Goal: Task Accomplishment & Management: Manage account settings

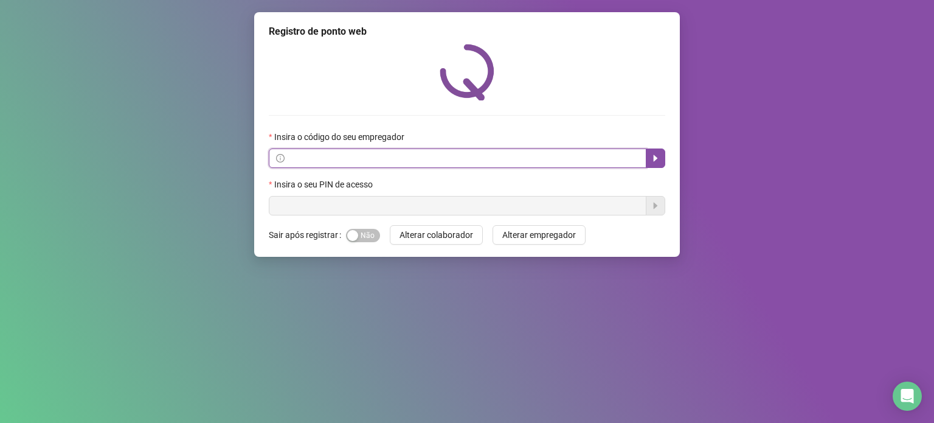
click at [331, 159] on input "text" at bounding box center [463, 157] width 352 height 13
click at [163, 206] on div "Registro de ponto web Insira o código do seu empregador Insira o seu PIN de ace…" at bounding box center [467, 211] width 934 height 423
click at [322, 155] on input "text" at bounding box center [463, 157] width 352 height 13
click at [311, 161] on input "text" at bounding box center [463, 157] width 352 height 13
click at [324, 150] on span at bounding box center [458, 157] width 378 height 19
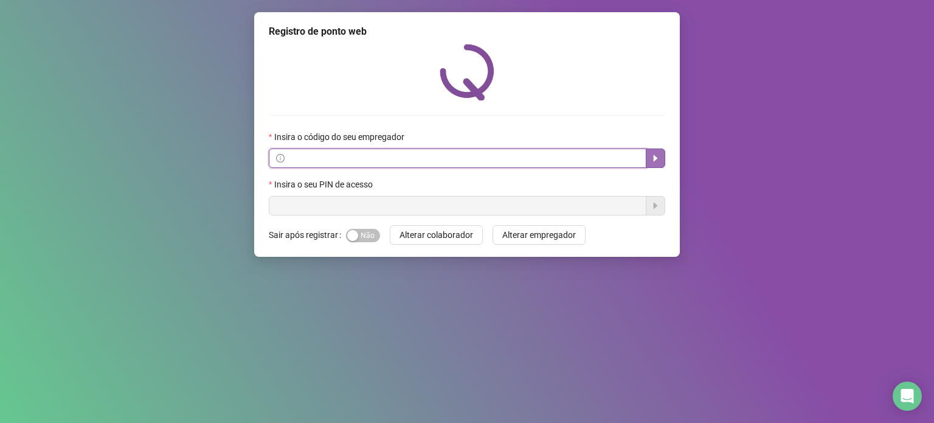
click at [657, 161] on icon "caret-right" at bounding box center [656, 158] width 10 height 10
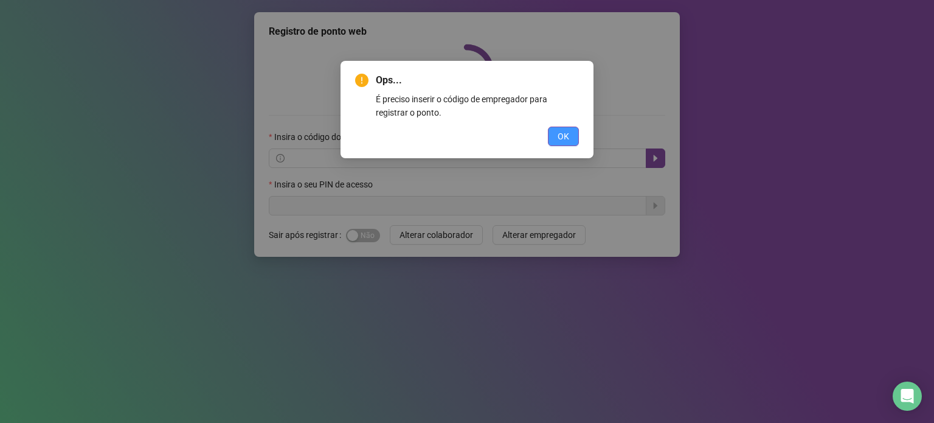
click at [567, 136] on span "OK" at bounding box center [564, 136] width 12 height 13
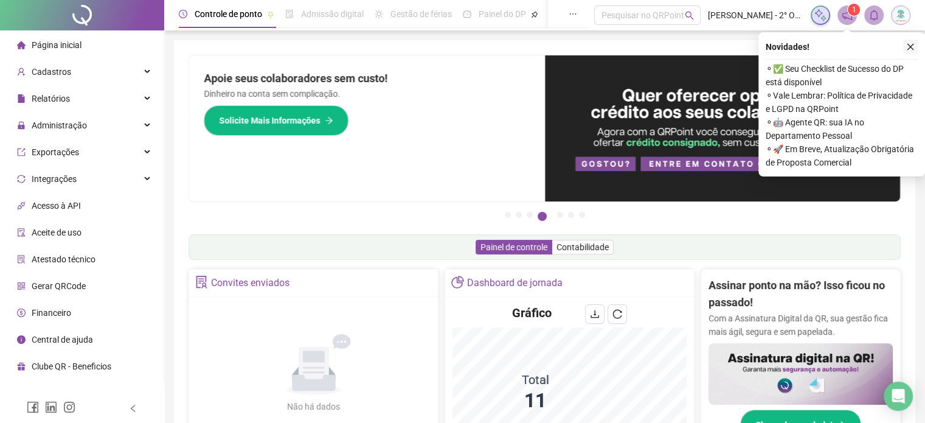
click at [906, 44] on icon "close" at bounding box center [910, 47] width 9 height 9
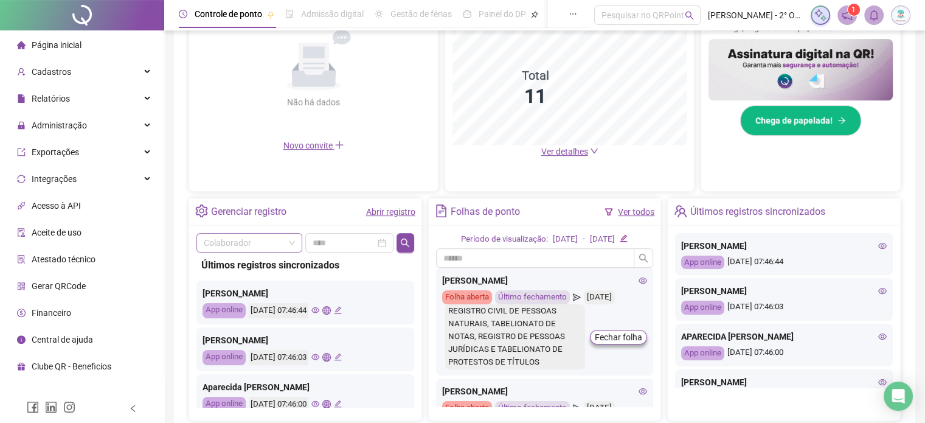
scroll to position [101, 0]
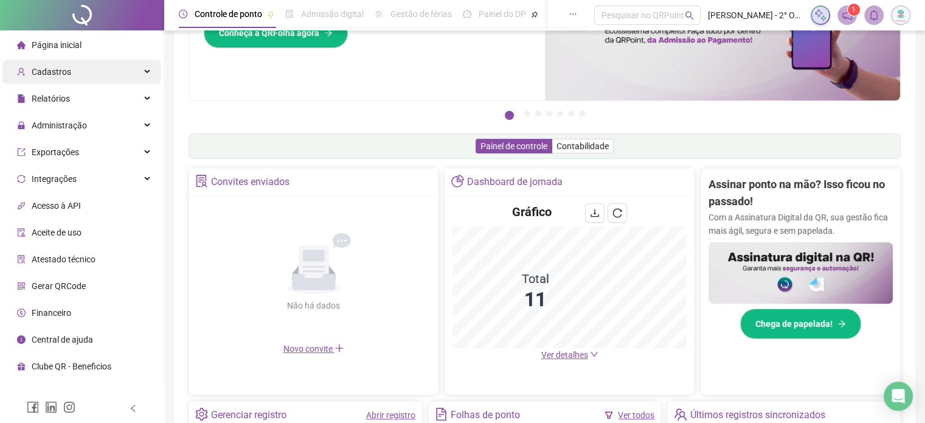
click at [147, 74] on div "Cadastros" at bounding box center [81, 72] width 159 height 24
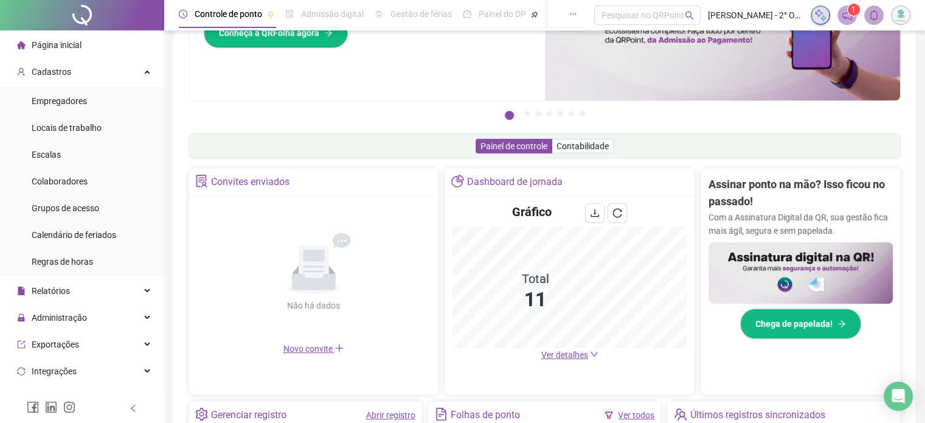
scroll to position [0, 0]
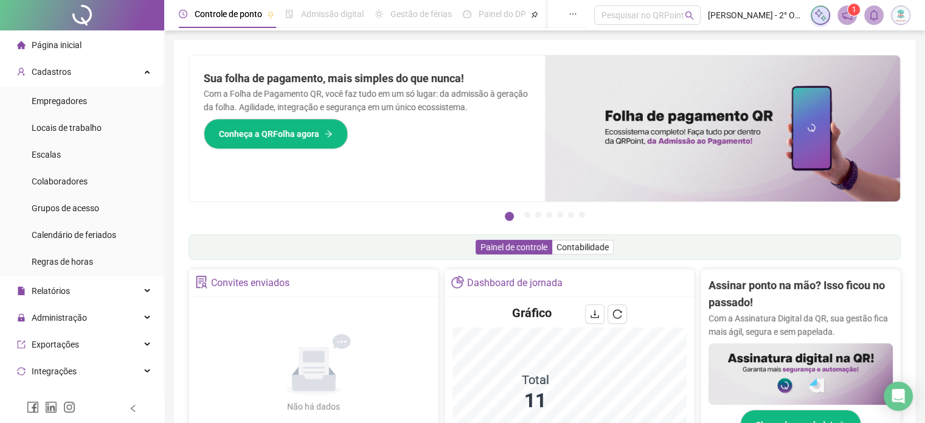
click at [88, 13] on div at bounding box center [82, 15] width 164 height 30
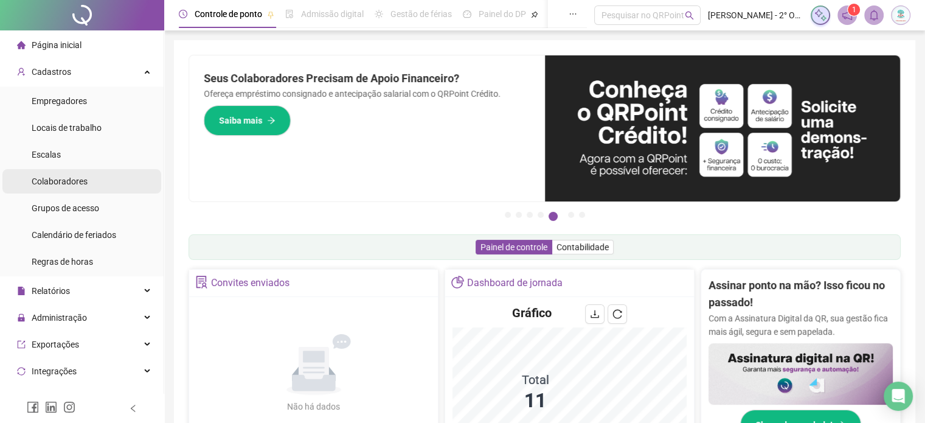
click at [72, 182] on span "Colaboradores" at bounding box center [60, 181] width 56 height 10
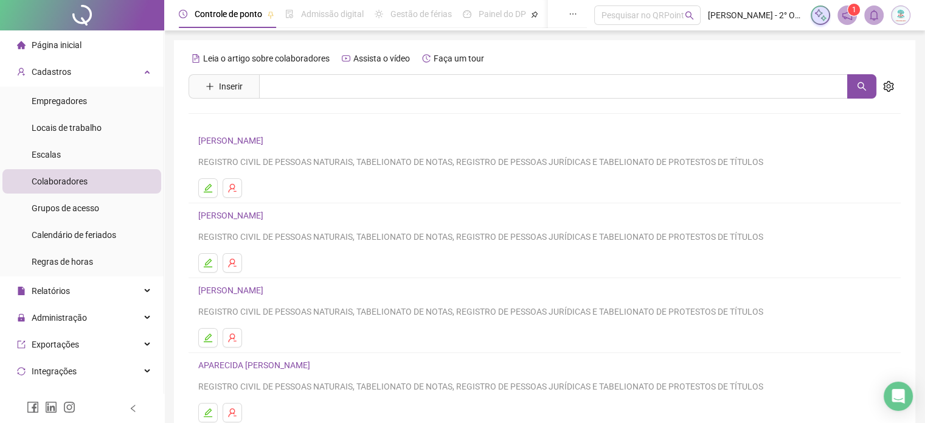
click at [301, 364] on link "APARECIDA BENEDITA DOS SANTOS" at bounding box center [256, 365] width 116 height 10
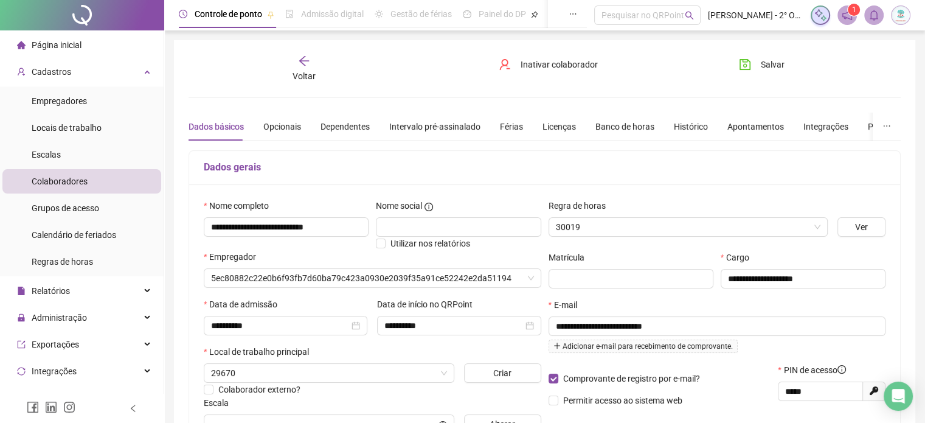
type input "**********"
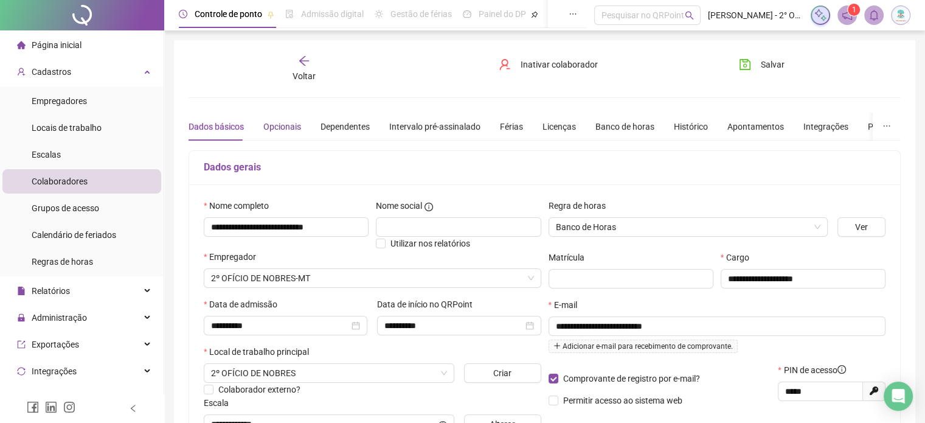
click at [288, 122] on div "Opcionais" at bounding box center [282, 126] width 38 height 13
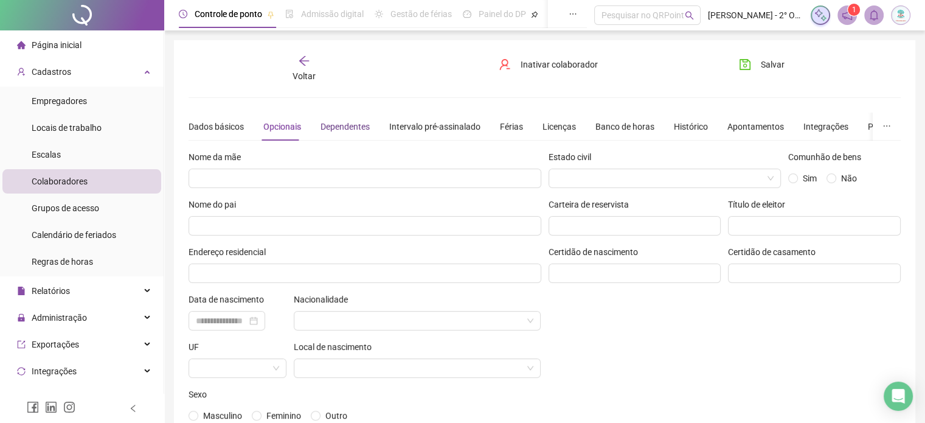
click at [347, 127] on div "Dependentes" at bounding box center [344, 126] width 49 height 13
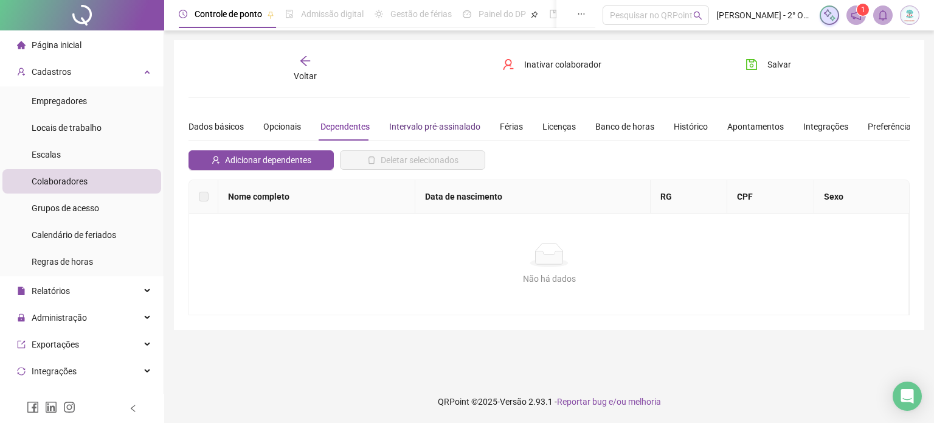
click at [423, 125] on div "Intervalo pré-assinalado" at bounding box center [434, 126] width 91 height 13
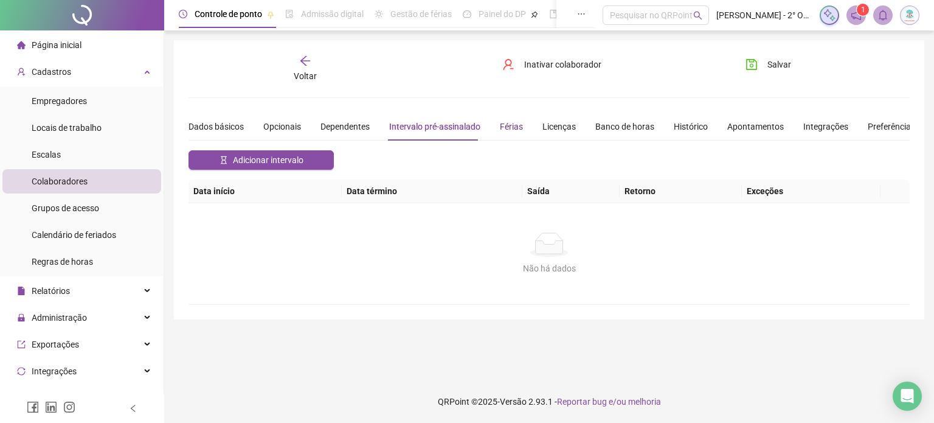
click at [511, 126] on div "Férias" at bounding box center [511, 126] width 23 height 13
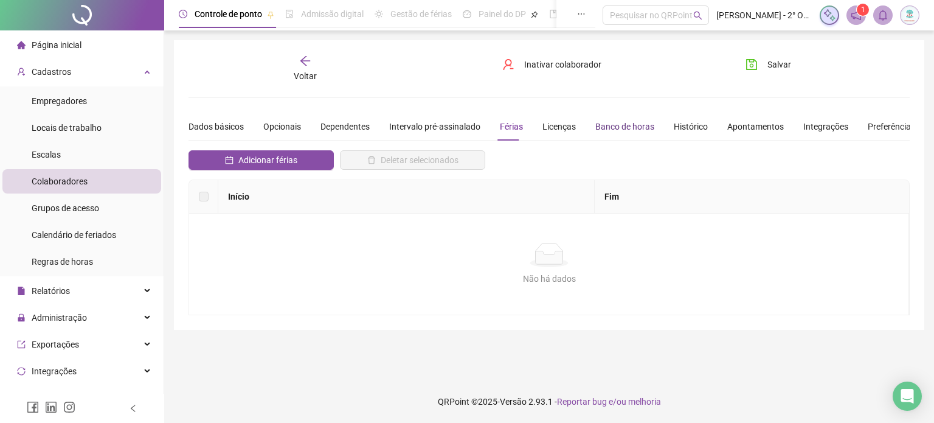
click at [620, 125] on div "Banco de horas" at bounding box center [624, 126] width 59 height 13
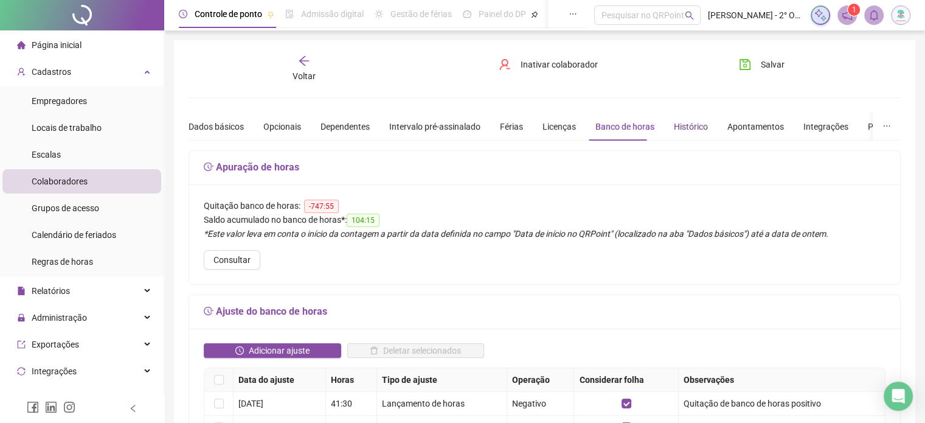
click at [691, 130] on div "Histórico" at bounding box center [691, 126] width 34 height 13
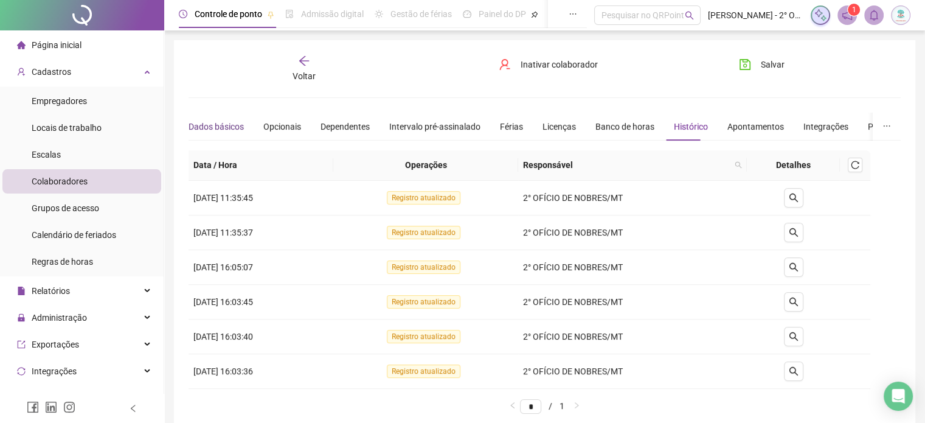
click at [224, 126] on div "Dados básicos" at bounding box center [216, 126] width 55 height 13
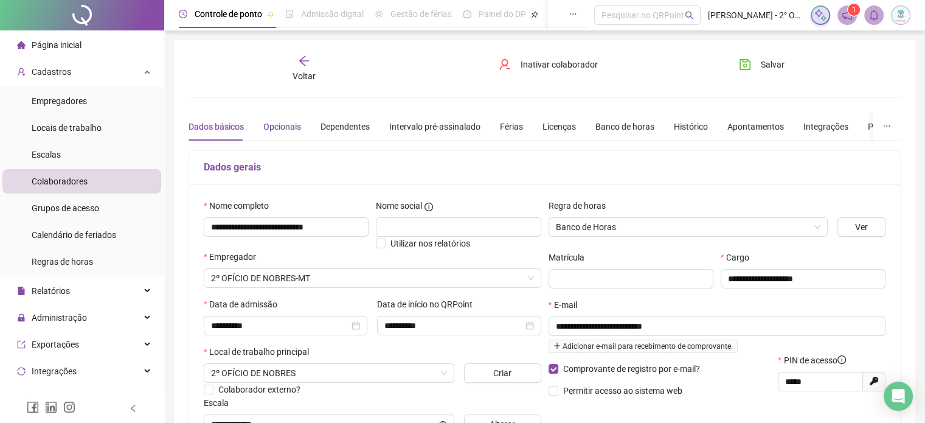
click at [280, 126] on div "Opcionais" at bounding box center [282, 126] width 38 height 13
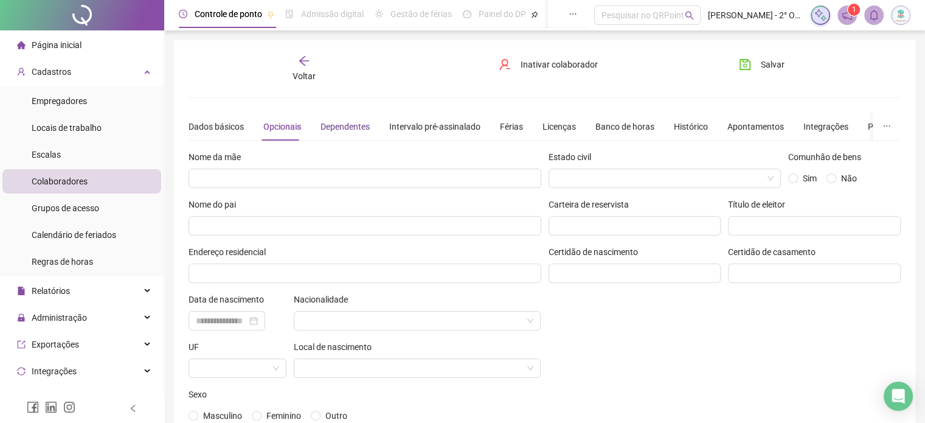
click at [358, 127] on div "Dependentes" at bounding box center [344, 126] width 49 height 13
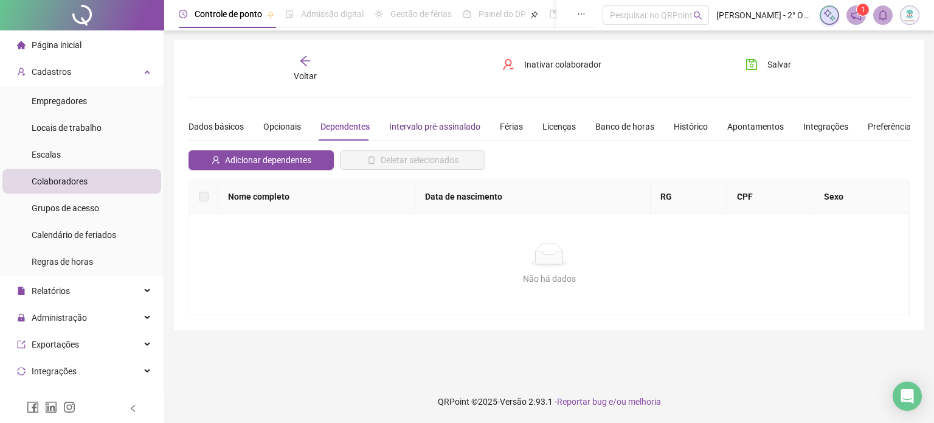
click at [449, 121] on div "Intervalo pré-assinalado" at bounding box center [434, 126] width 91 height 13
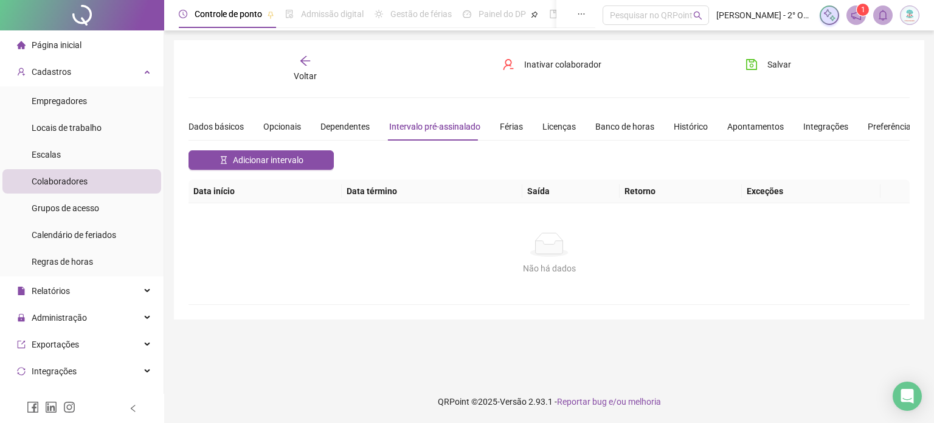
click at [525, 123] on div "Dados básicos Opcionais Dependentes Intervalo pré-assinalado Férias Licenças Ba…" at bounding box center [552, 127] width 727 height 28
click at [637, 128] on div "Banco de horas" at bounding box center [624, 126] width 59 height 13
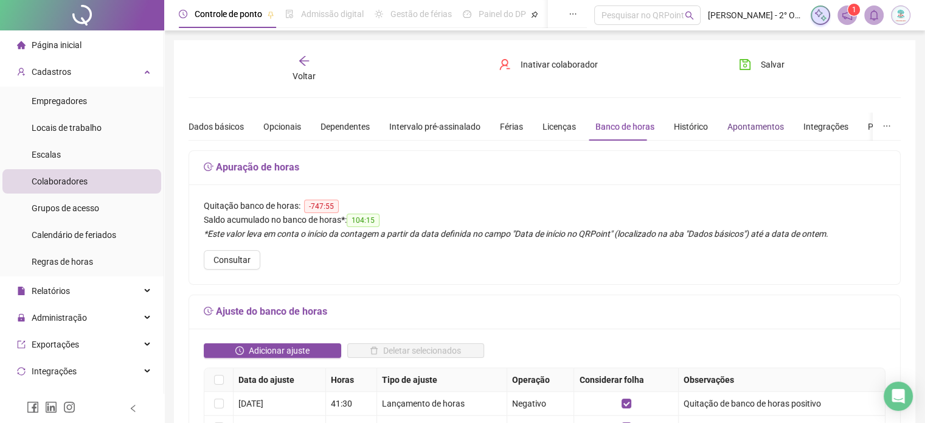
click at [752, 130] on div "Apontamentos" at bounding box center [755, 126] width 57 height 13
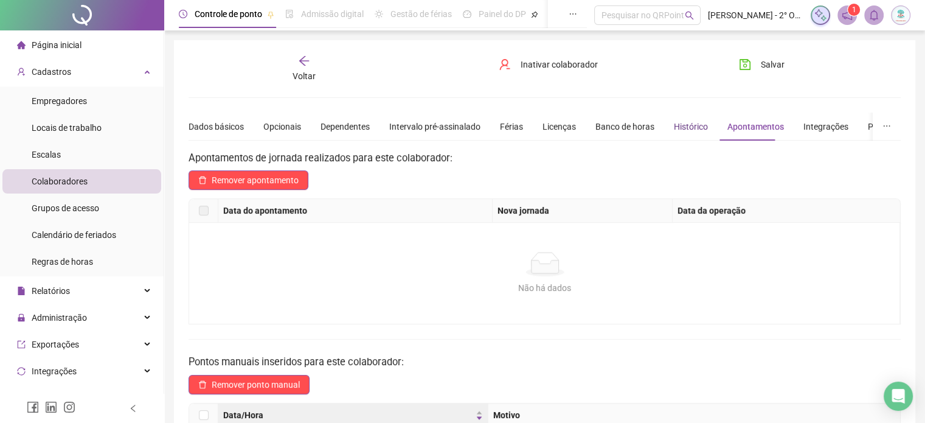
click at [684, 130] on div "Histórico" at bounding box center [691, 126] width 34 height 13
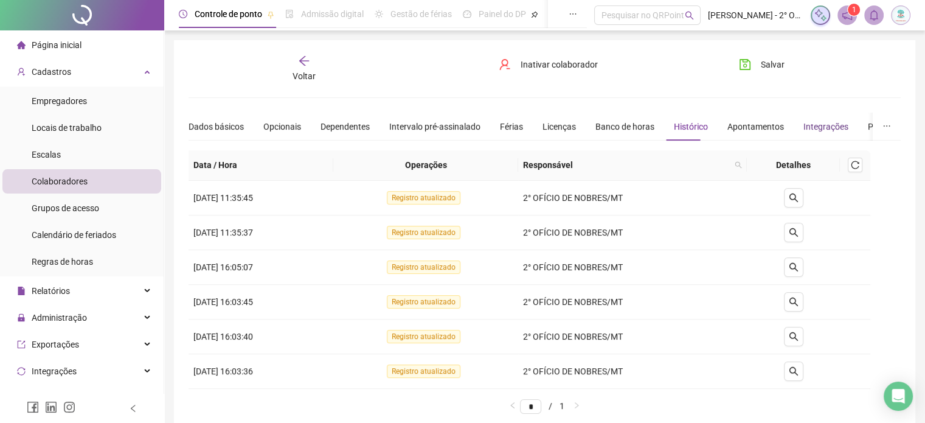
click at [825, 130] on div "Integrações" at bounding box center [825, 126] width 45 height 13
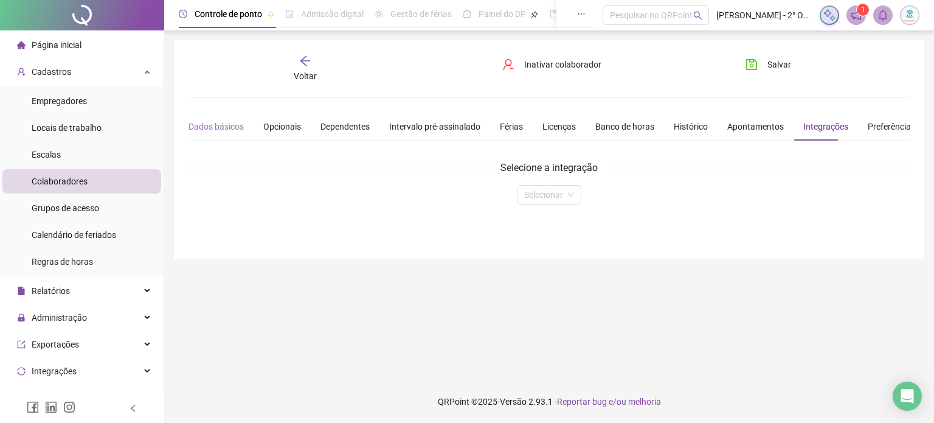
click at [214, 133] on div "Dados básicos" at bounding box center [216, 127] width 55 height 28
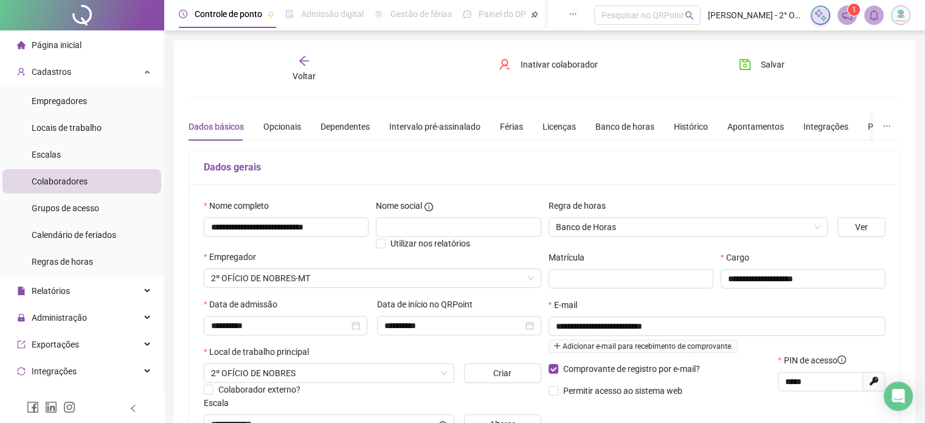
click at [308, 68] on div "Voltar" at bounding box center [304, 69] width 111 height 28
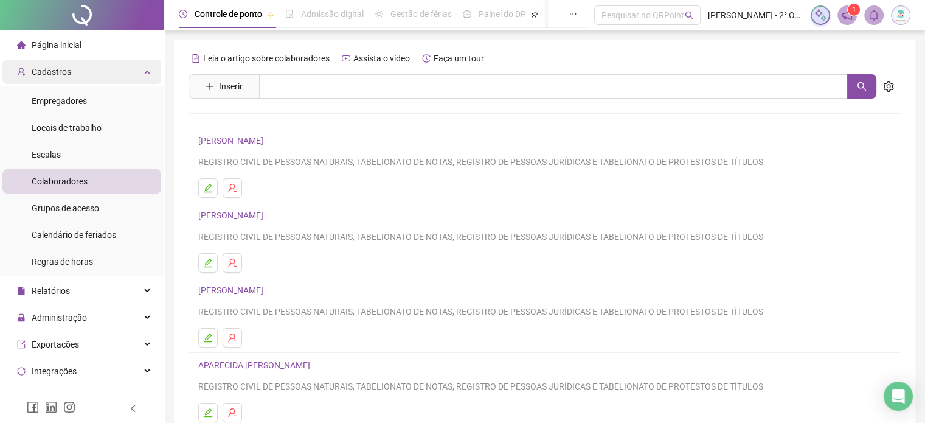
click at [100, 75] on div "Cadastros" at bounding box center [81, 72] width 159 height 24
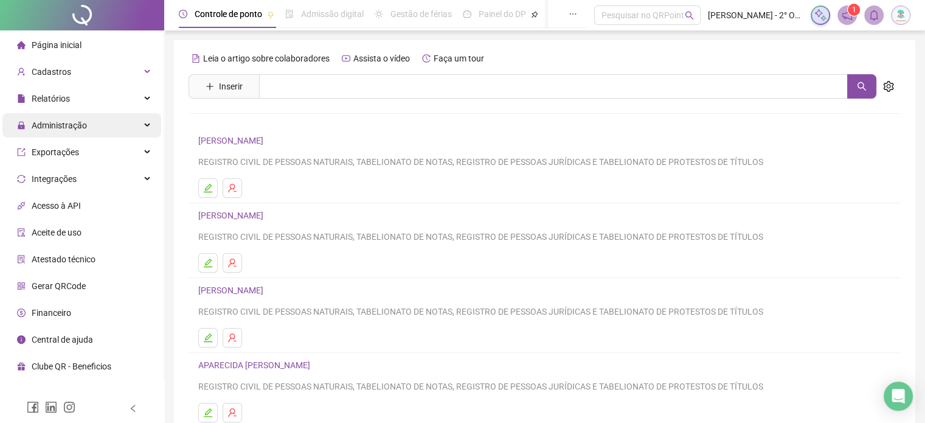
click at [128, 131] on div "Administração" at bounding box center [81, 125] width 159 height 24
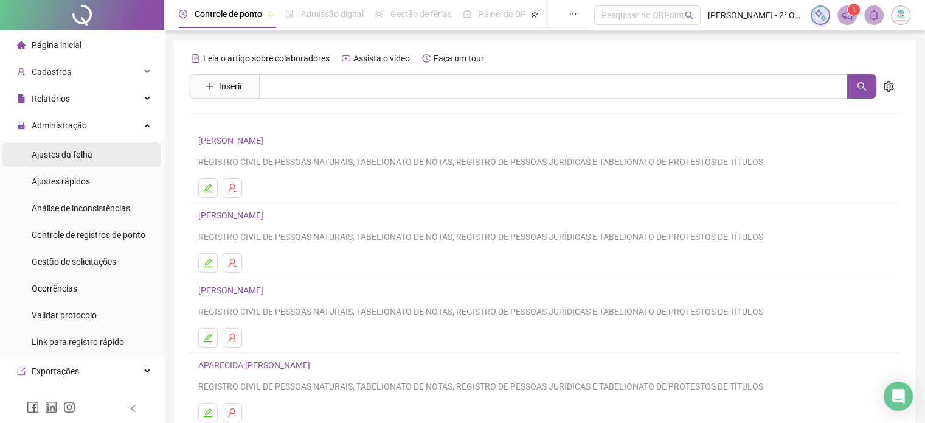
click at [63, 156] on span "Ajustes da folha" at bounding box center [62, 155] width 61 height 10
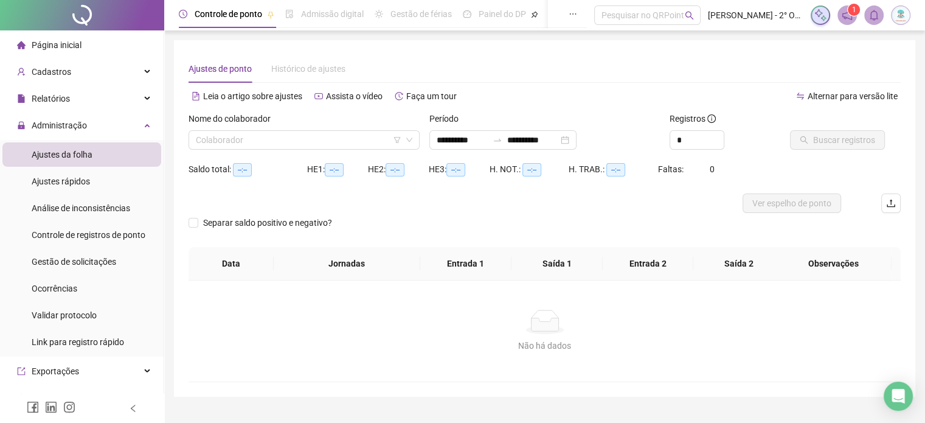
type input "**********"
click at [409, 137] on icon "down" at bounding box center [409, 139] width 7 height 7
click at [207, 140] on input "search" at bounding box center [299, 140] width 206 height 18
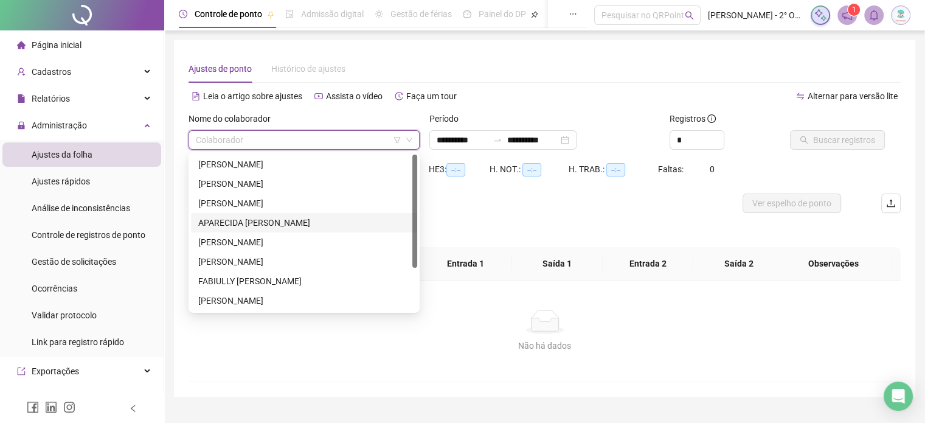
click at [226, 226] on div "APARECIDA BENEDITA DOS SANTOS" at bounding box center [304, 222] width 212 height 13
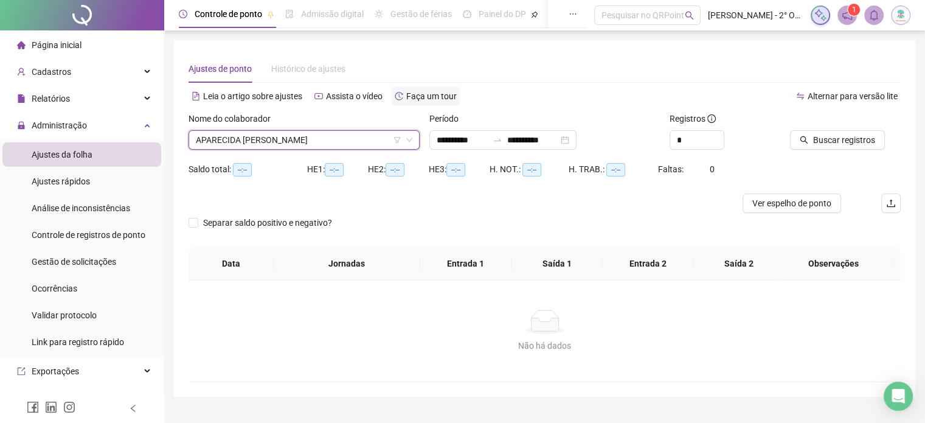
click at [421, 98] on span "Faça um tour" at bounding box center [431, 96] width 50 height 10
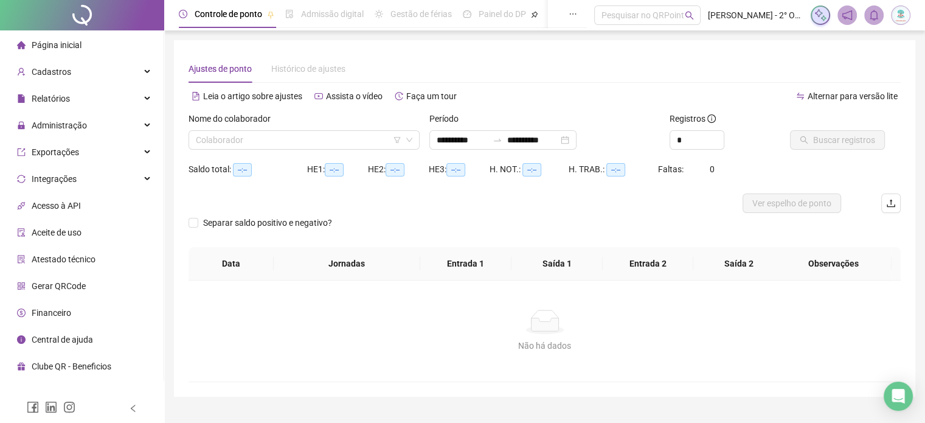
type input "**********"
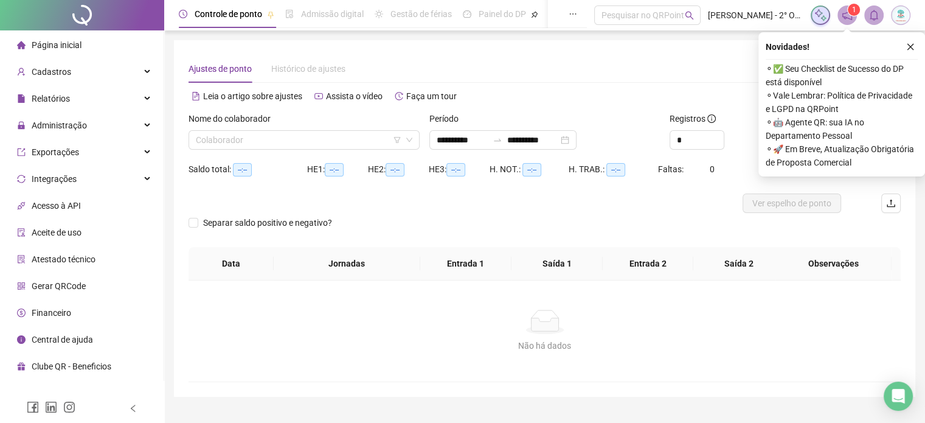
click at [433, 348] on div "Não há dados" at bounding box center [544, 345] width 683 height 13
click at [915, 46] on button "button" at bounding box center [910, 47] width 15 height 15
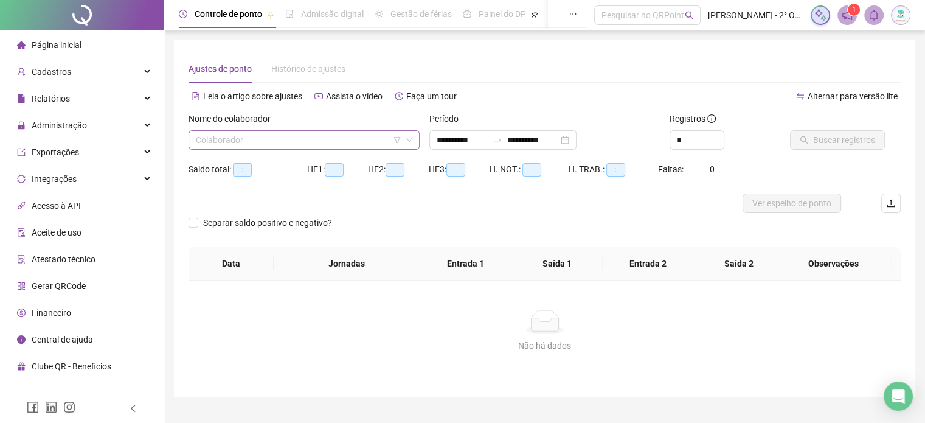
click at [412, 138] on icon "down" at bounding box center [409, 139] width 7 height 7
click at [311, 145] on input "search" at bounding box center [299, 140] width 206 height 18
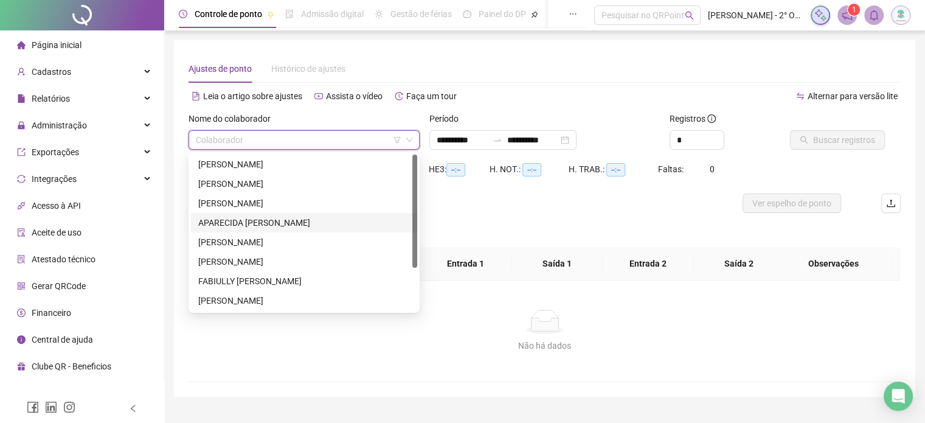
click at [233, 226] on div "APARECIDA [PERSON_NAME]" at bounding box center [304, 222] width 212 height 13
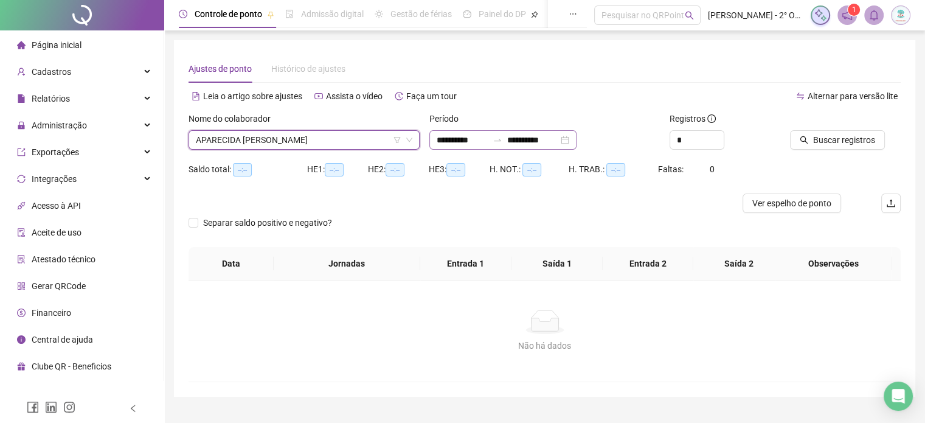
click at [577, 140] on div "**********" at bounding box center [502, 139] width 147 height 19
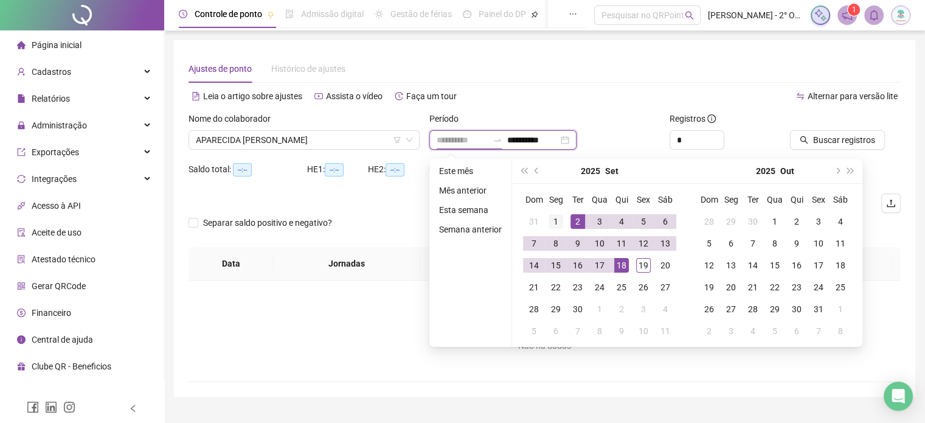
type input "**********"
click at [557, 223] on div "1" at bounding box center [556, 221] width 15 height 15
type input "**********"
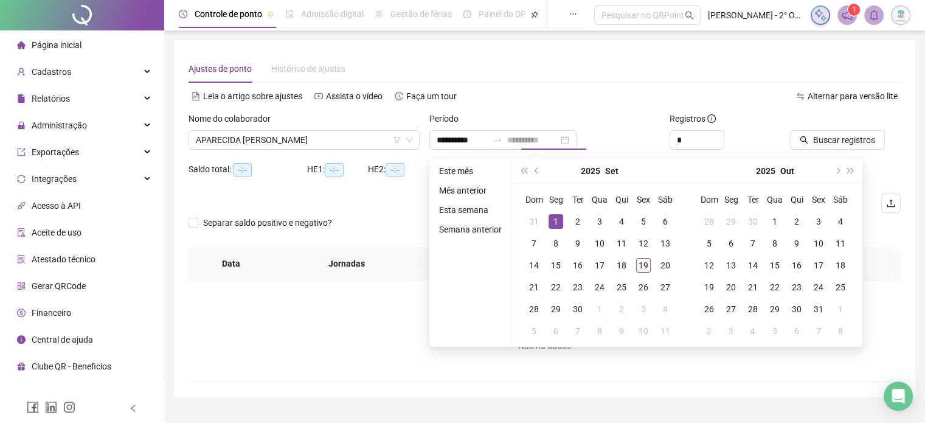
click at [553, 223] on div "1" at bounding box center [556, 221] width 15 height 15
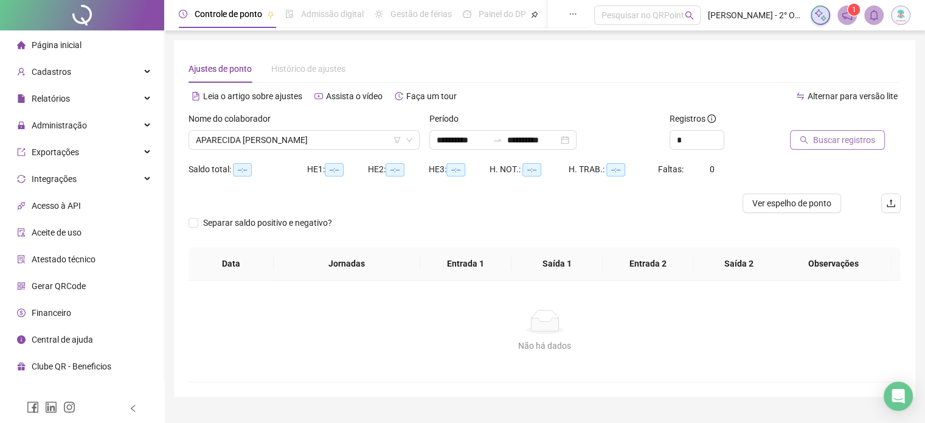
click at [847, 144] on span "Buscar registros" at bounding box center [844, 139] width 62 height 13
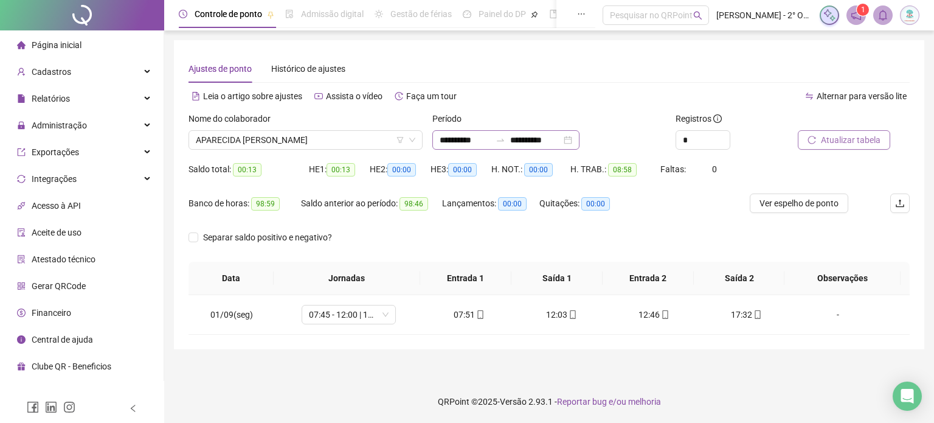
click at [580, 140] on div "**********" at bounding box center [505, 139] width 147 height 19
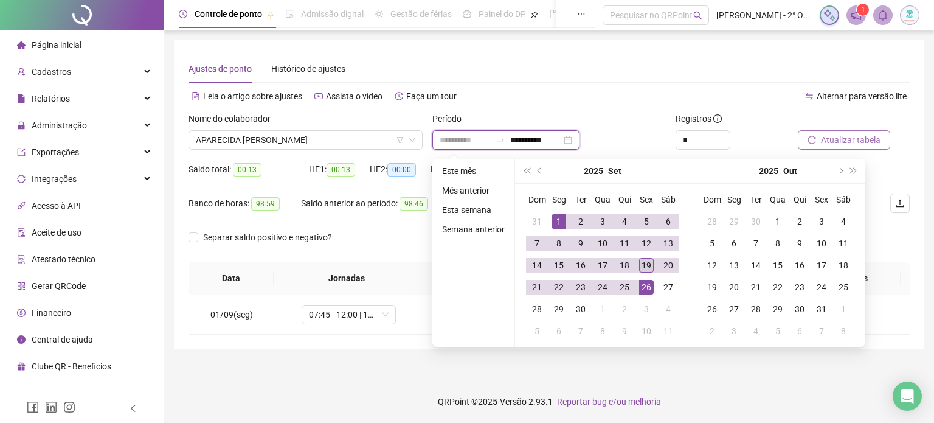
type input "**********"
click at [647, 264] on div "19" at bounding box center [646, 265] width 15 height 15
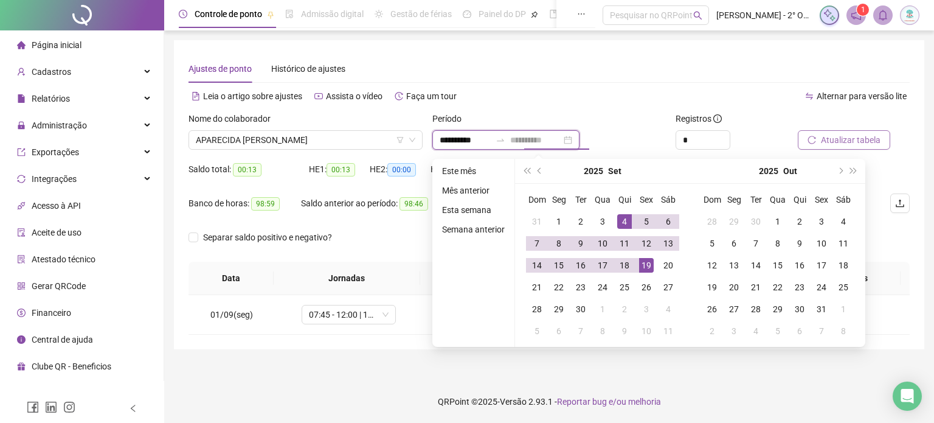
type input "**********"
click at [762, 113] on div "Registros" at bounding box center [732, 121] width 112 height 18
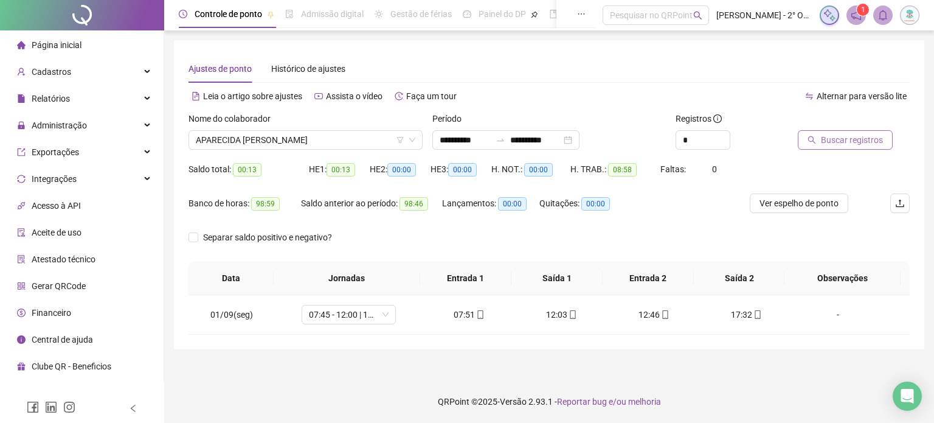
click at [832, 142] on span "Buscar registros" at bounding box center [852, 139] width 62 height 13
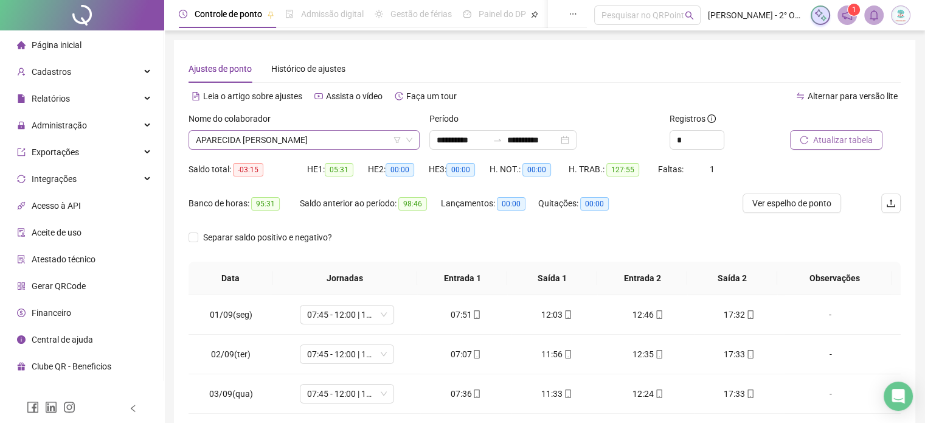
click at [407, 143] on icon "down" at bounding box center [409, 139] width 7 height 7
click at [359, 140] on span "APARECIDA BENEDITA DOS SANTOS" at bounding box center [304, 140] width 216 height 18
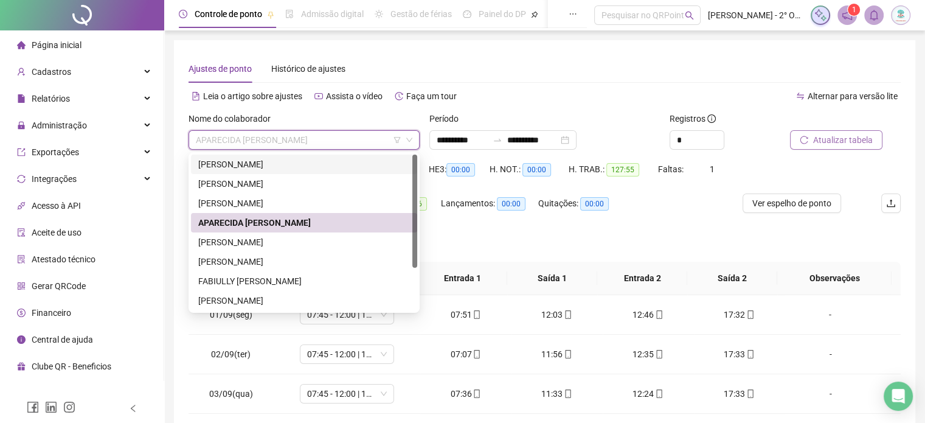
click at [236, 162] on div "ADRIANE APARECIDA SOUZA COELLI" at bounding box center [304, 164] width 212 height 13
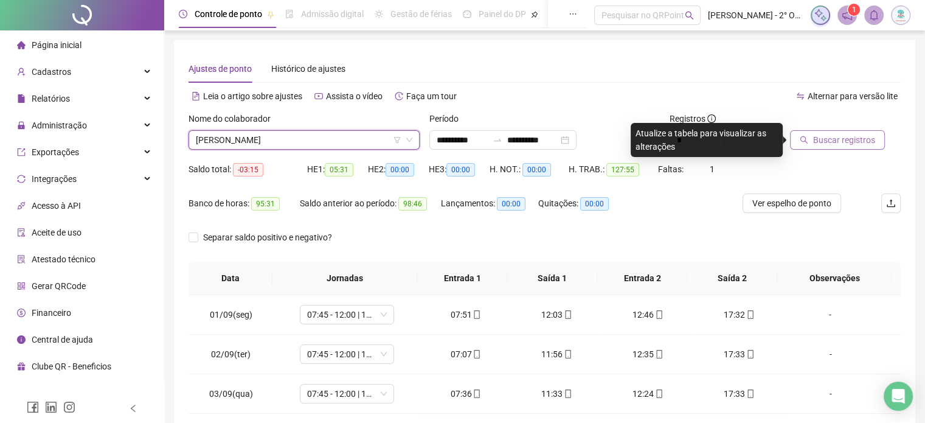
click at [841, 140] on span "Buscar registros" at bounding box center [844, 139] width 62 height 13
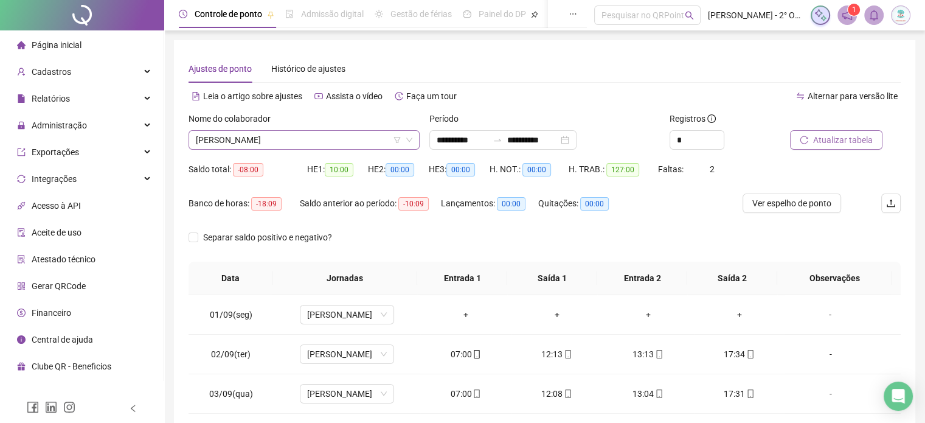
click at [414, 140] on div "ADRIANE APARECIDA SOUZA COELLI" at bounding box center [304, 139] width 231 height 19
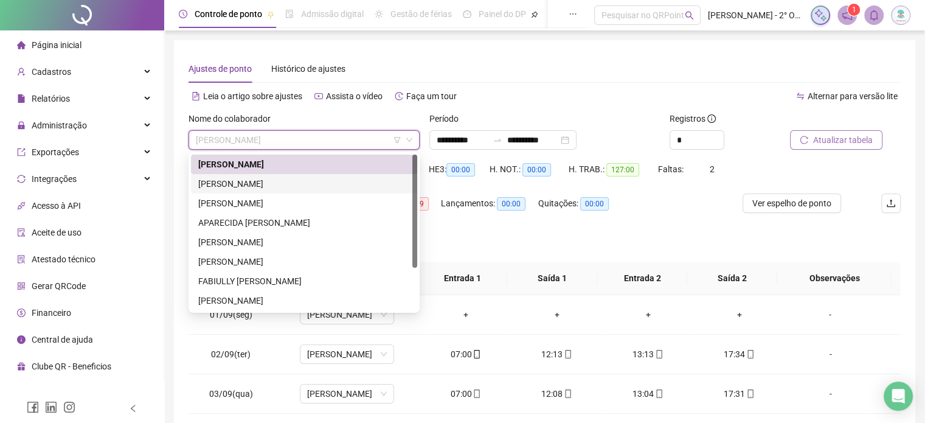
click at [223, 187] on div "AMILI PEREIRA DA SILVA" at bounding box center [304, 183] width 212 height 13
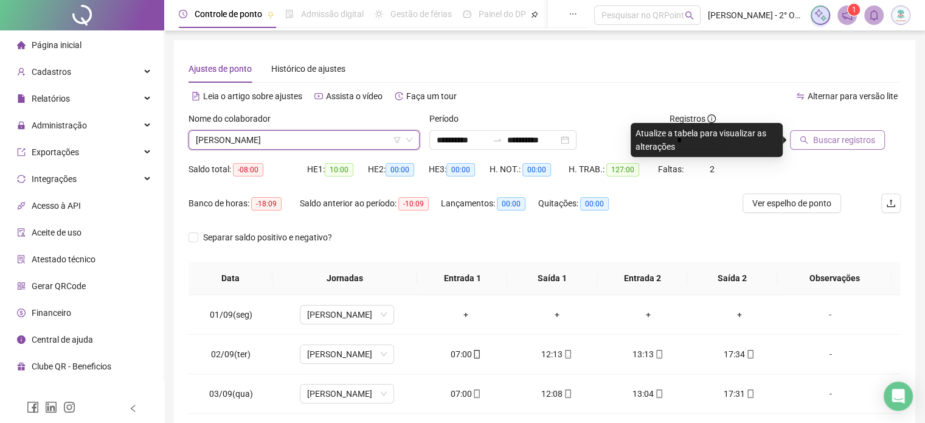
click at [836, 139] on span "Buscar registros" at bounding box center [844, 139] width 62 height 13
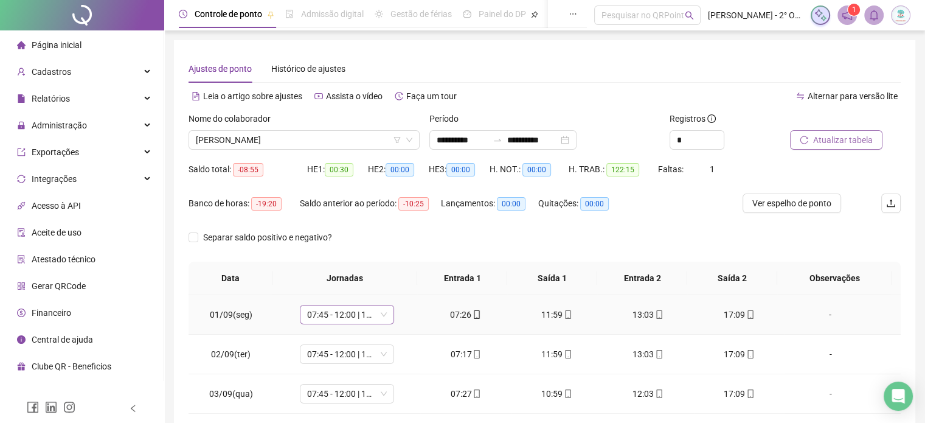
click at [381, 314] on span "07:45 - 12:00 | 13:00 - 17:30" at bounding box center [347, 314] width 80 height 18
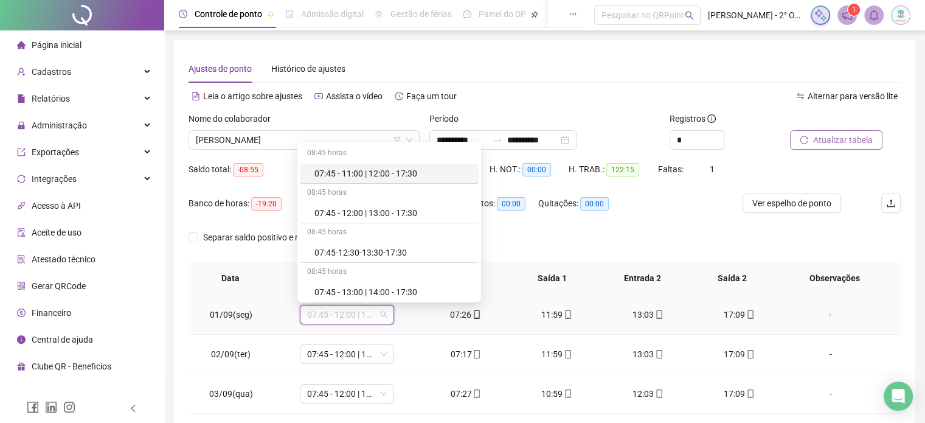
click at [381, 314] on span "07:45 - 12:00 | 13:00 - 17:30" at bounding box center [347, 314] width 80 height 18
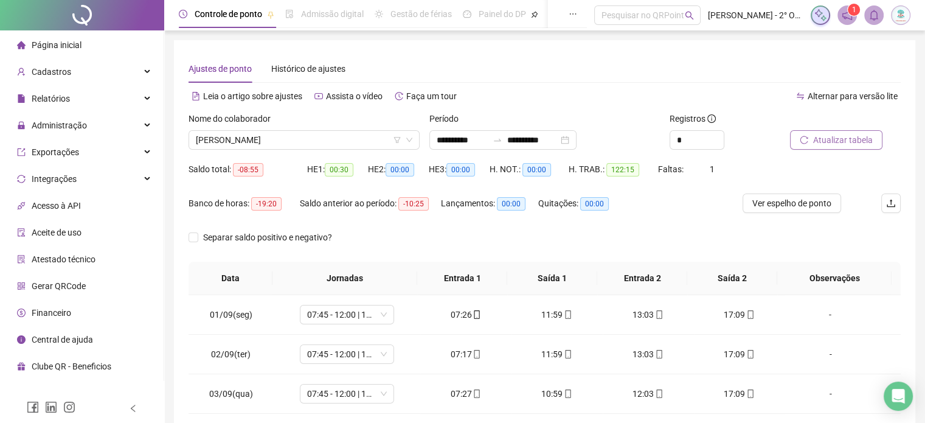
click at [93, 16] on div at bounding box center [82, 15] width 164 height 30
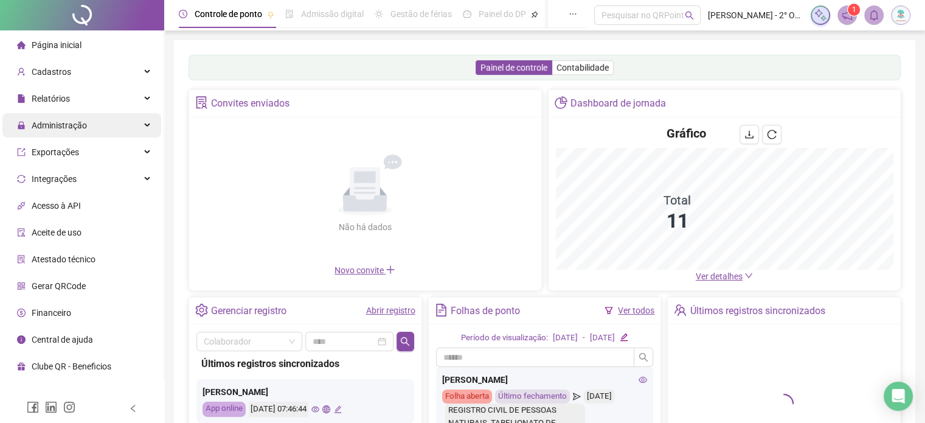
click at [87, 126] on div "Administração" at bounding box center [81, 125] width 159 height 24
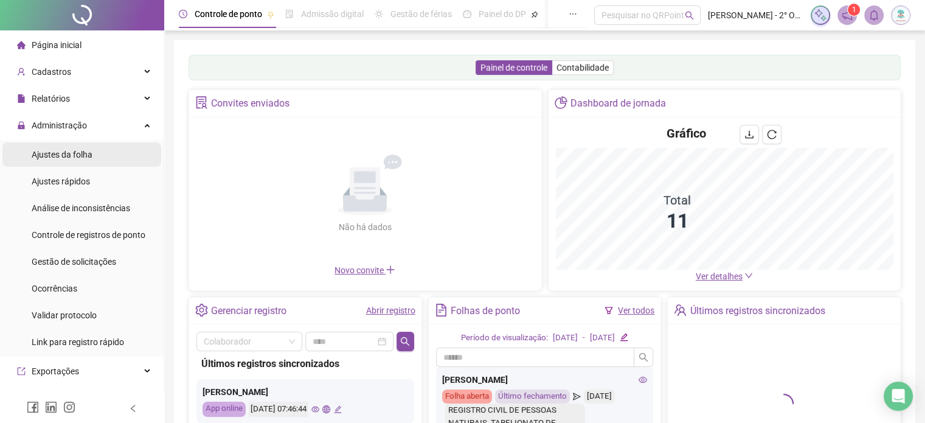
click at [73, 162] on div "Ajustes da folha" at bounding box center [62, 154] width 61 height 24
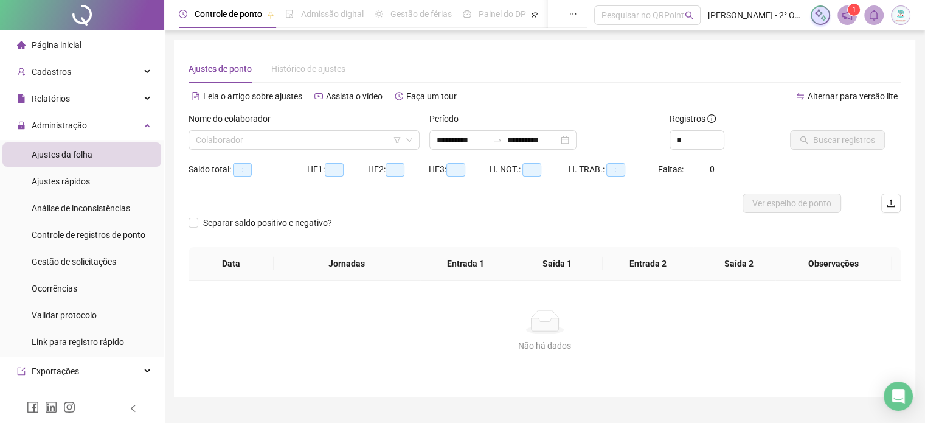
type input "**********"
click at [120, 99] on div "Relatórios" at bounding box center [81, 98] width 159 height 24
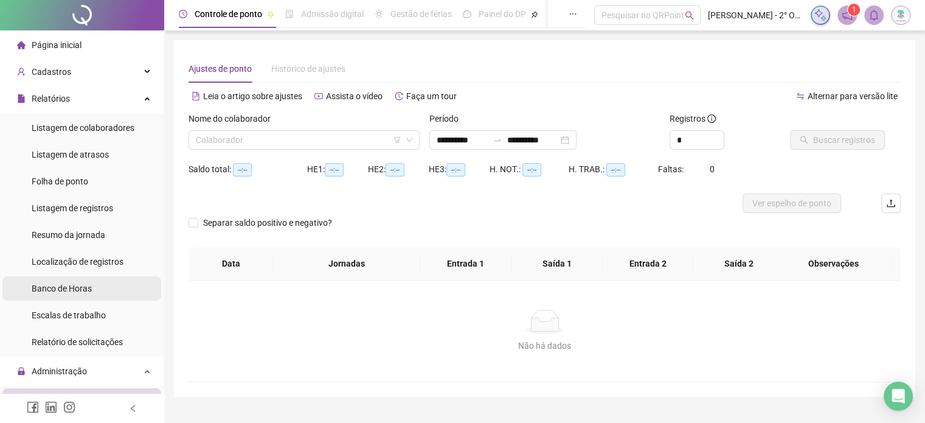
click at [77, 289] on span "Banco de Horas" at bounding box center [62, 288] width 60 height 10
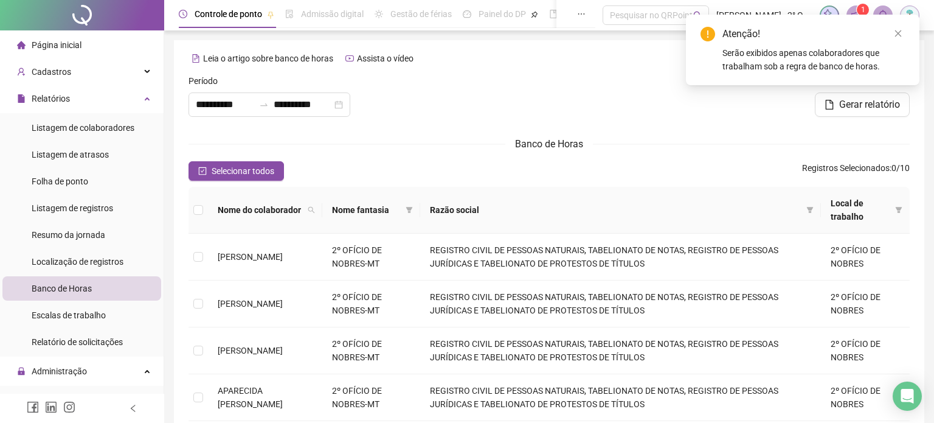
type input "**********"
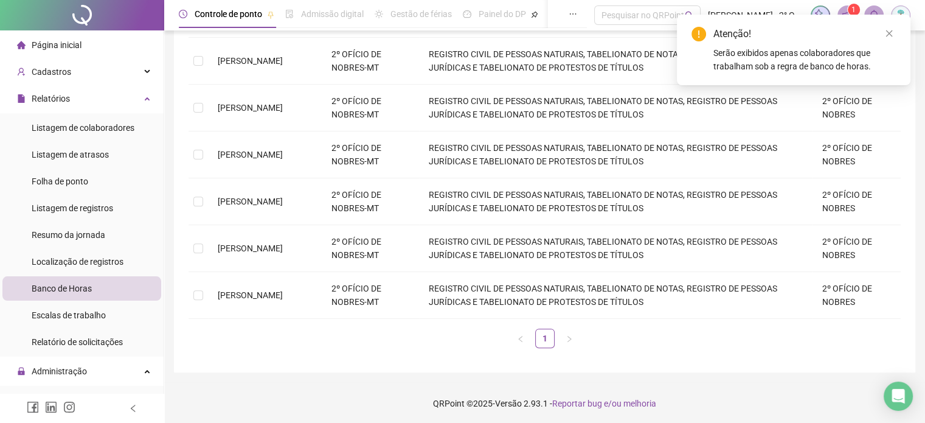
scroll to position [180, 0]
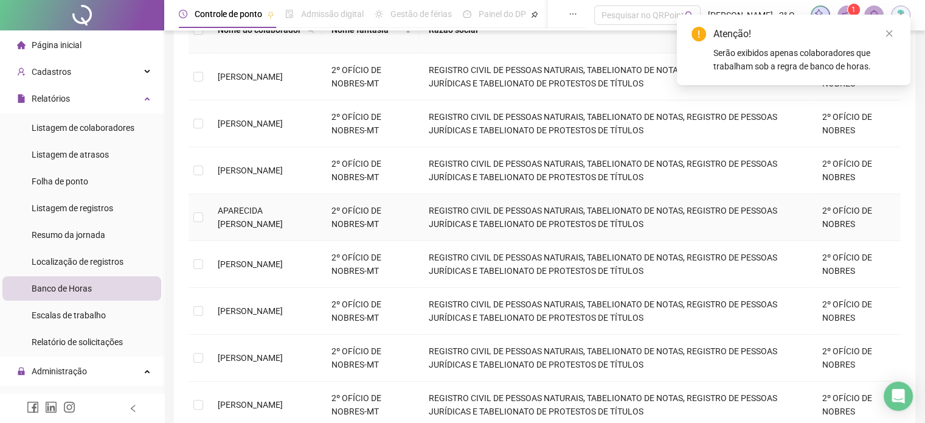
click at [258, 207] on span "APARECIDA BENEDITA DOS SANTOS" at bounding box center [250, 217] width 65 height 23
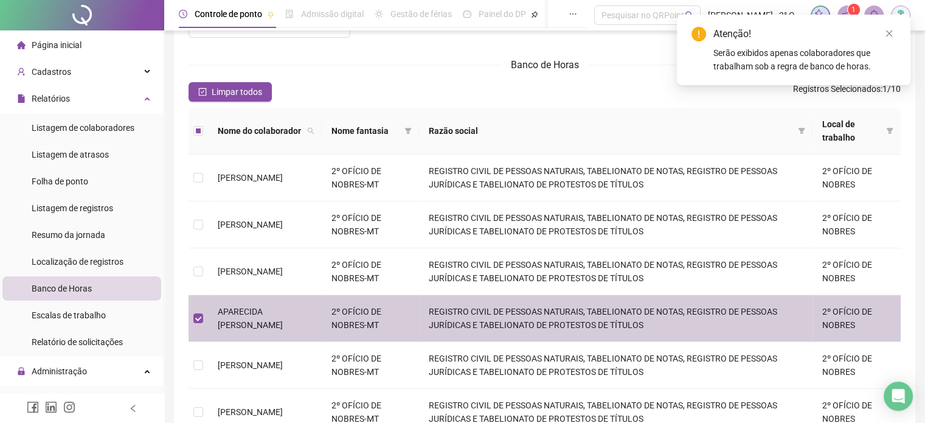
scroll to position [0, 0]
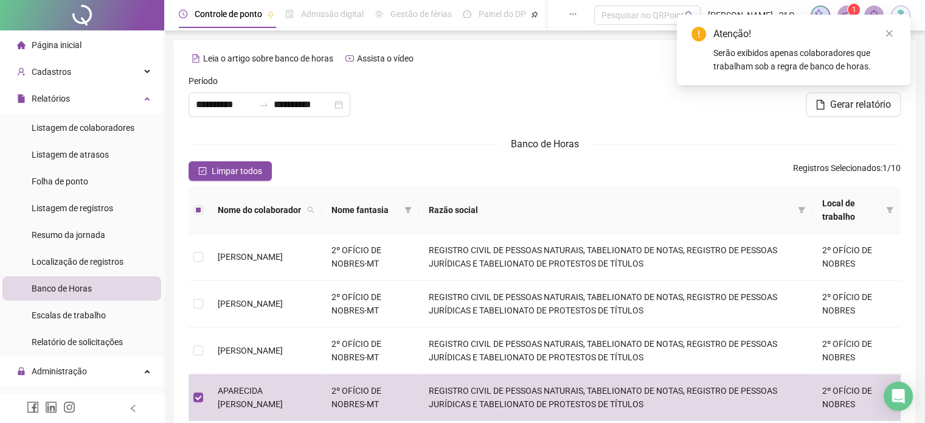
click at [725, 135] on form "**********" at bounding box center [545, 407] width 712 height 667
click at [890, 36] on icon "close" at bounding box center [889, 33] width 9 height 9
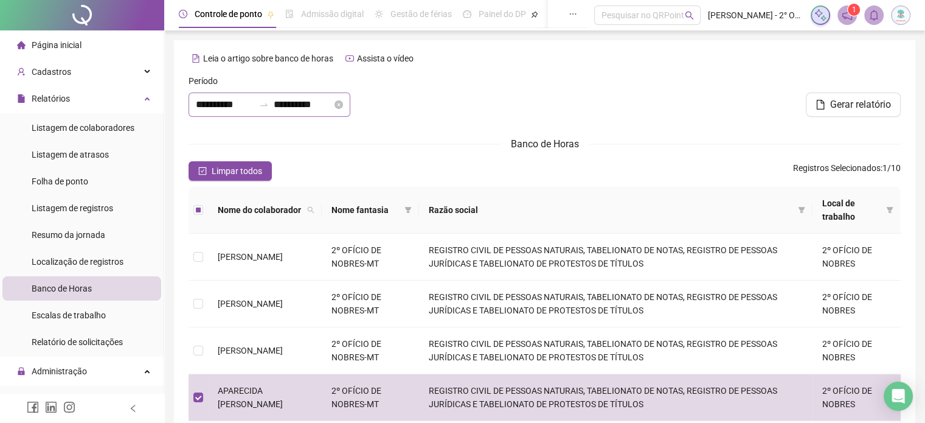
click at [350, 104] on div "**********" at bounding box center [270, 104] width 162 height 24
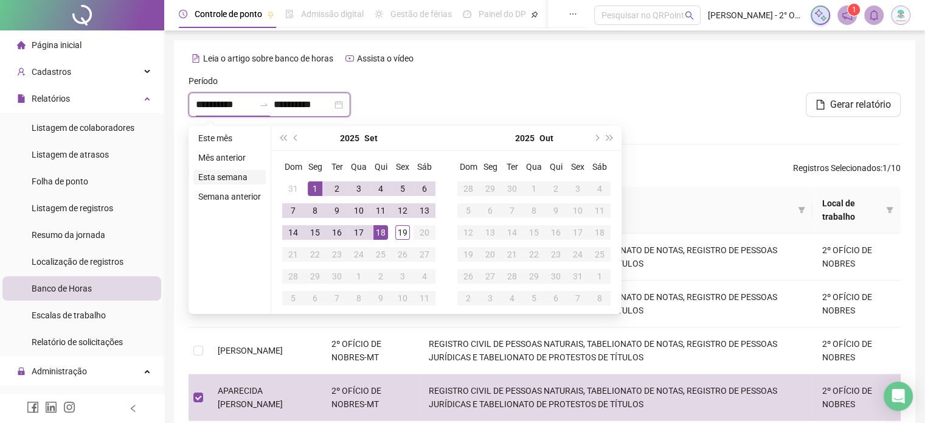
type input "**********"
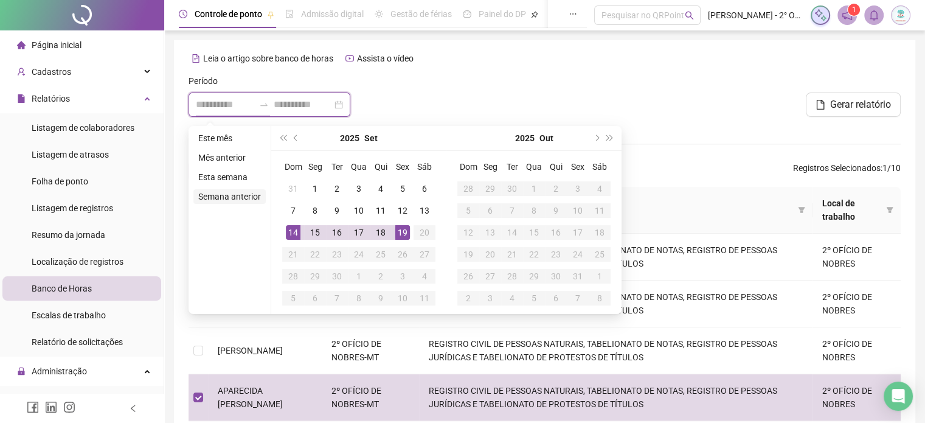
type input "**********"
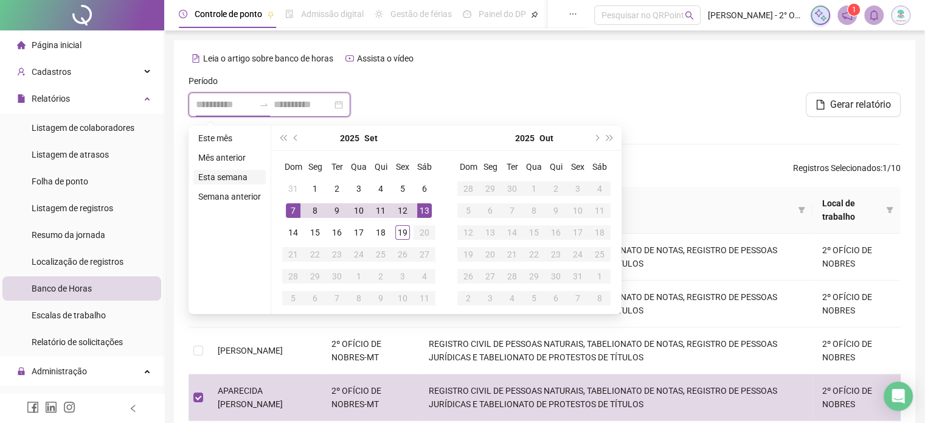
type input "**********"
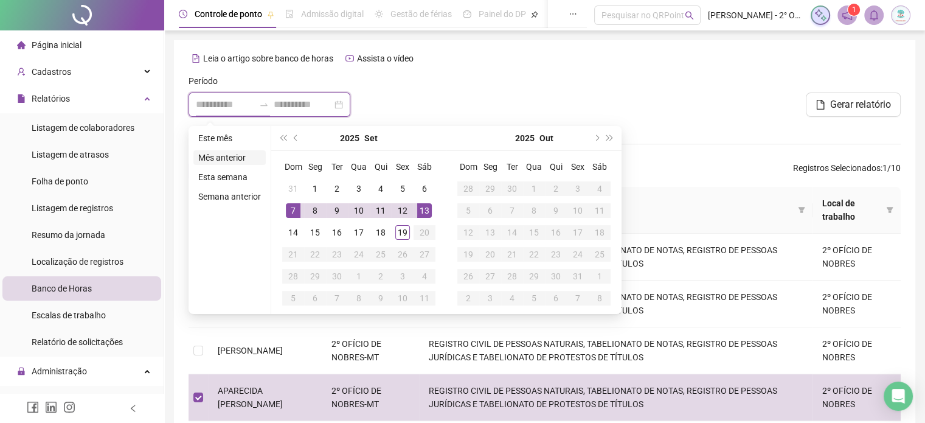
type input "**********"
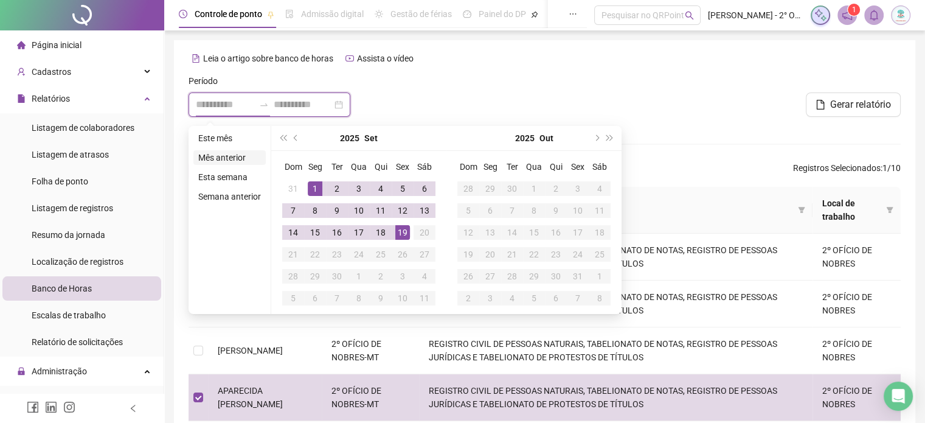
type input "**********"
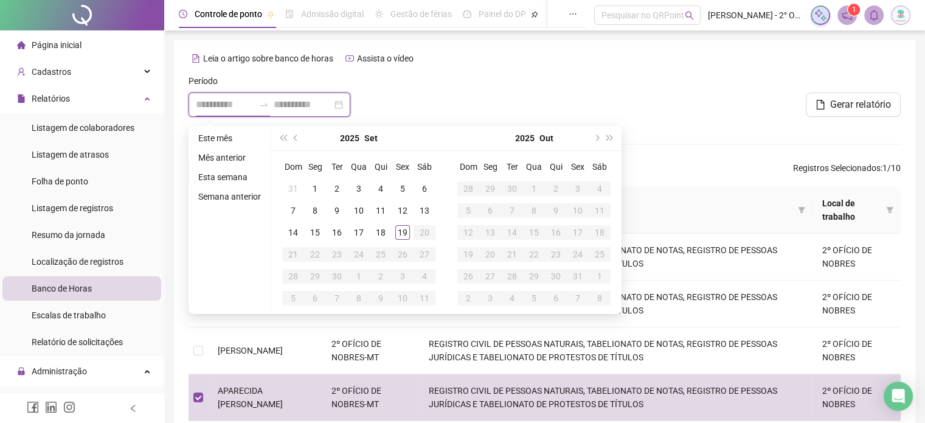
type input "**********"
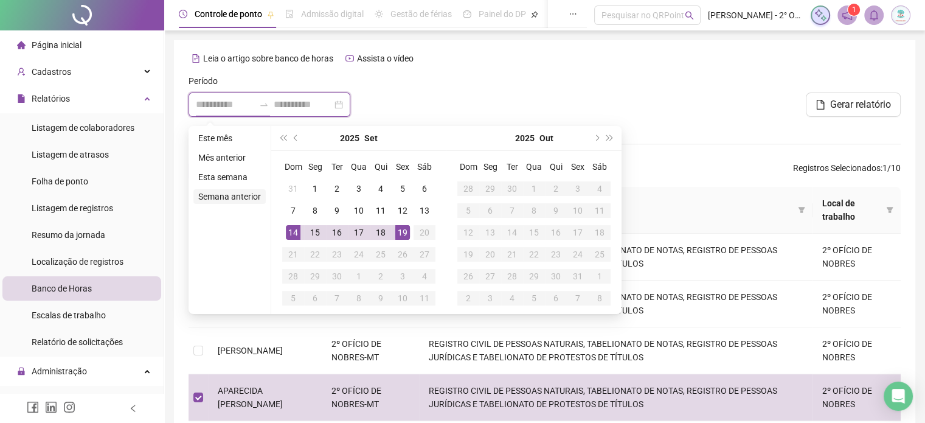
type input "**********"
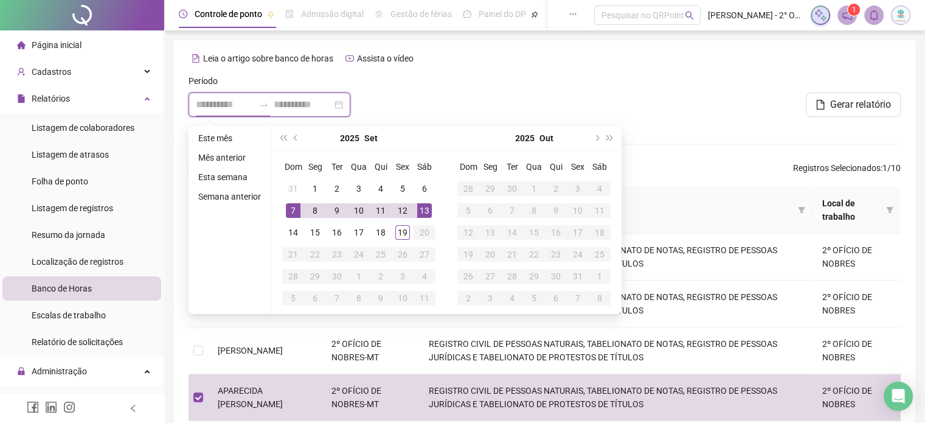
type input "**********"
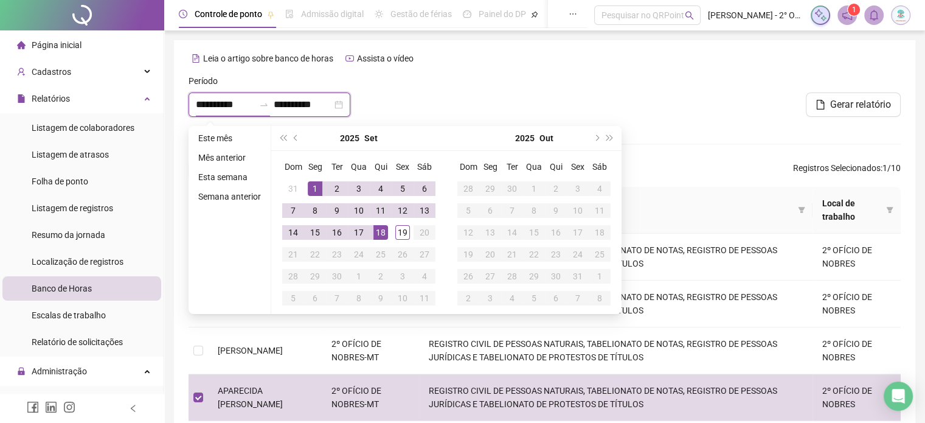
type input "**********"
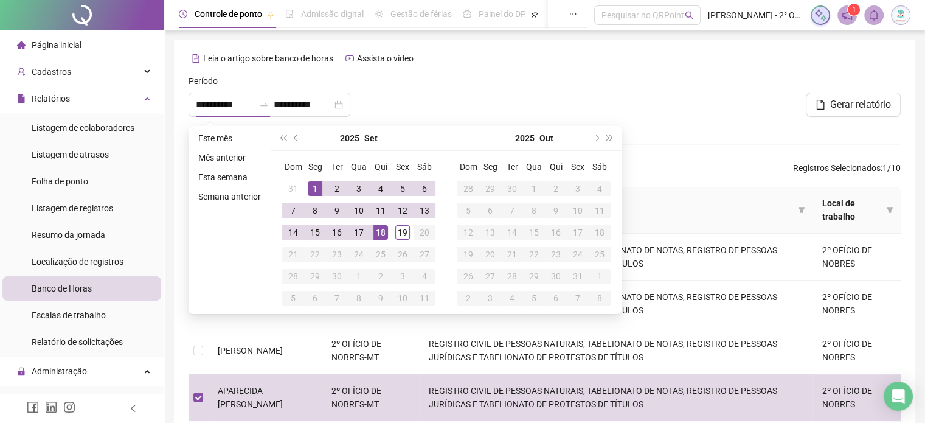
click at [634, 89] on div at bounding box center [544, 100] width 241 height 52
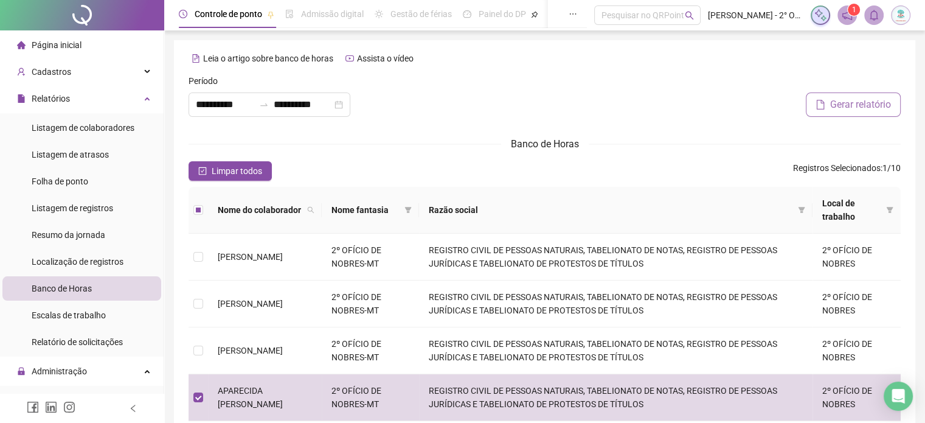
click at [877, 110] on span "Gerar relatório" at bounding box center [860, 104] width 61 height 15
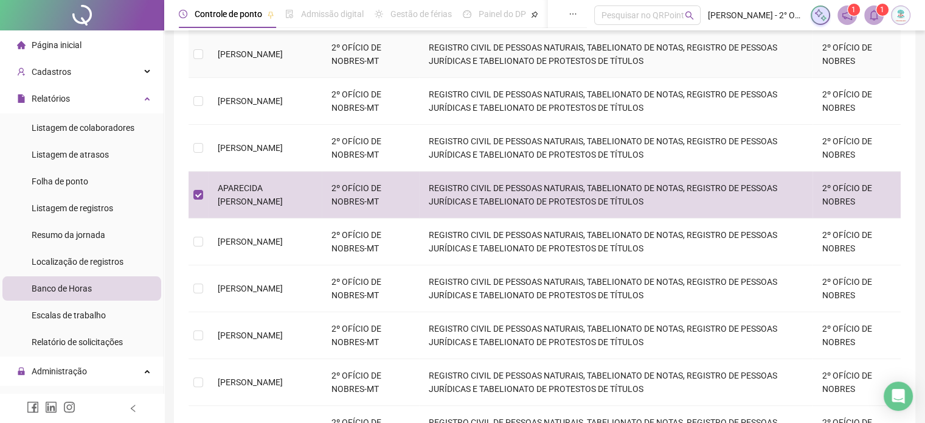
scroll to position [101, 0]
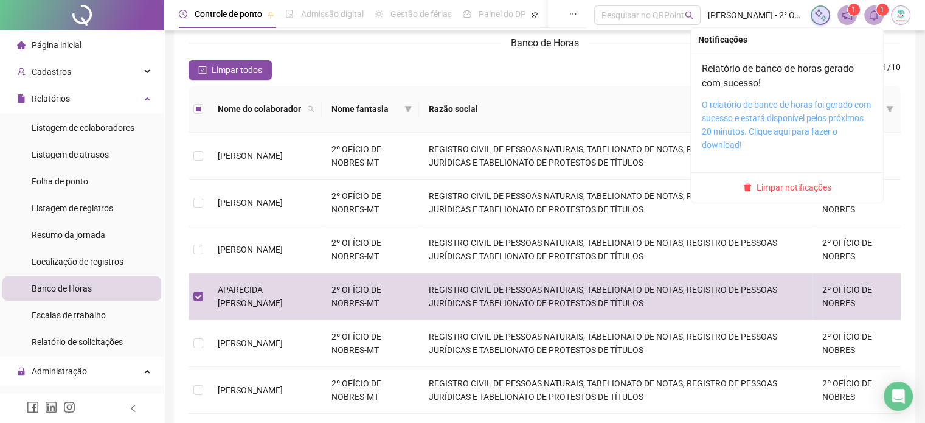
click at [785, 119] on link "O relatório de banco de horas foi gerado com sucesso e estará disponível pelos …" at bounding box center [786, 125] width 169 height 50
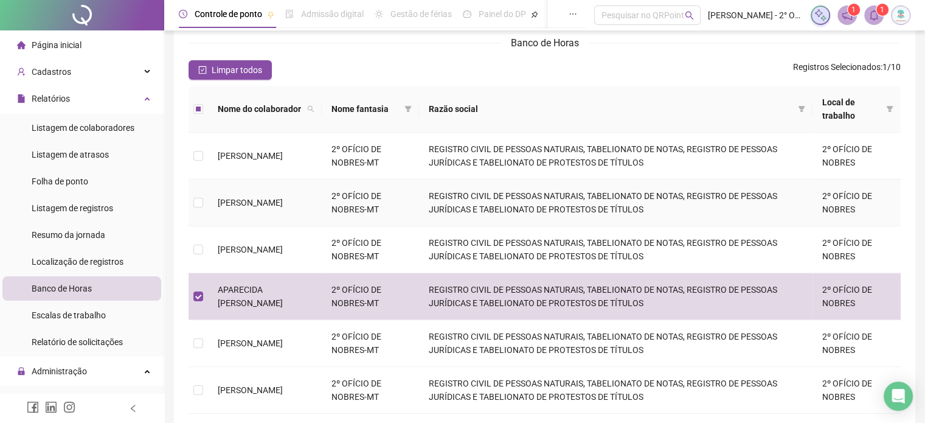
scroll to position [0, 0]
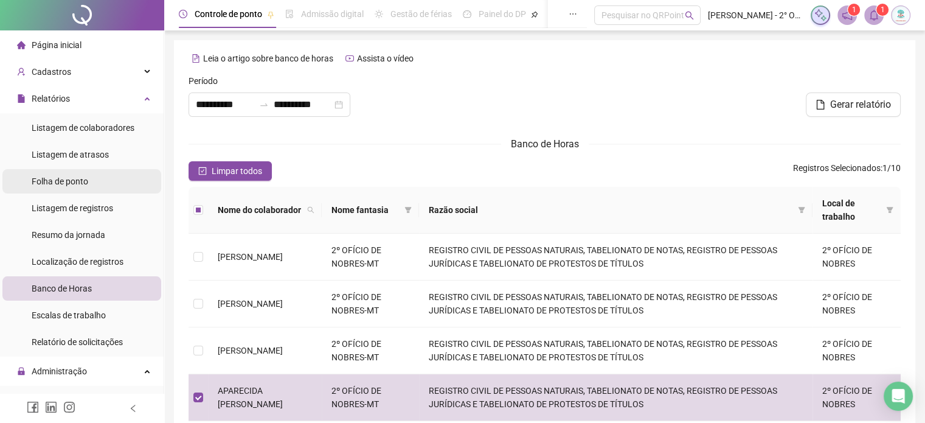
click at [57, 183] on span "Folha de ponto" at bounding box center [60, 181] width 57 height 10
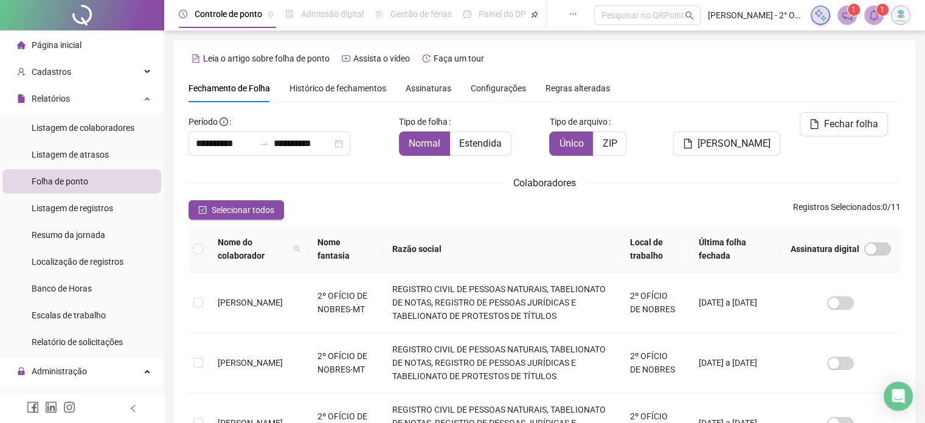
scroll to position [37, 0]
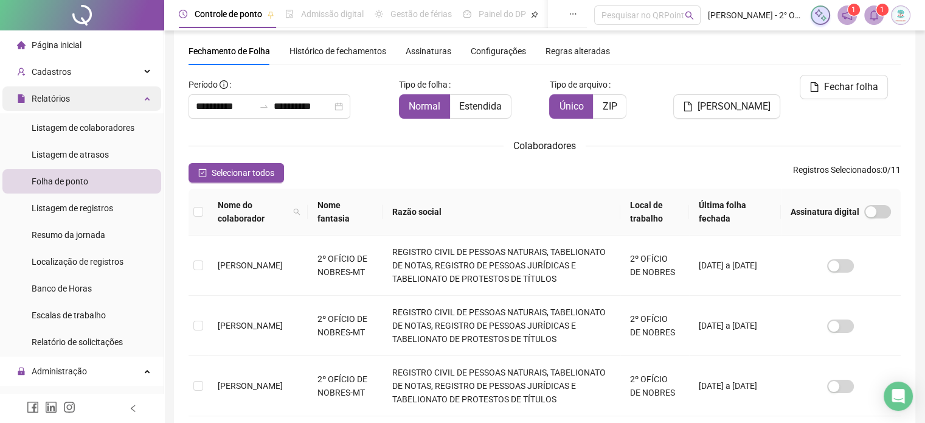
click at [60, 94] on span "Relatórios" at bounding box center [51, 99] width 38 height 10
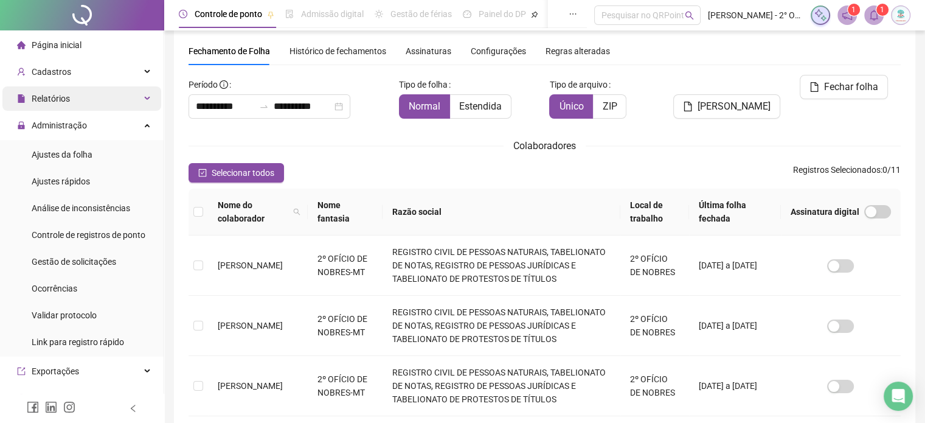
click at [61, 94] on span "Relatórios" at bounding box center [51, 99] width 38 height 10
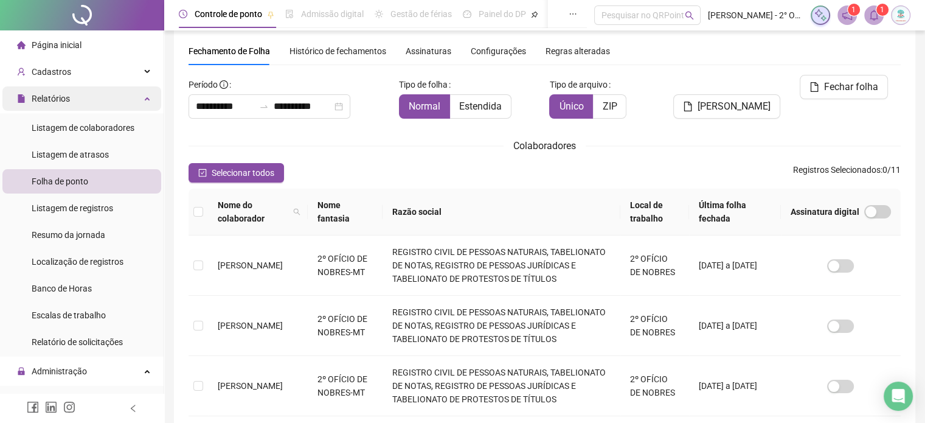
click at [94, 92] on div "Relatórios" at bounding box center [81, 98] width 159 height 24
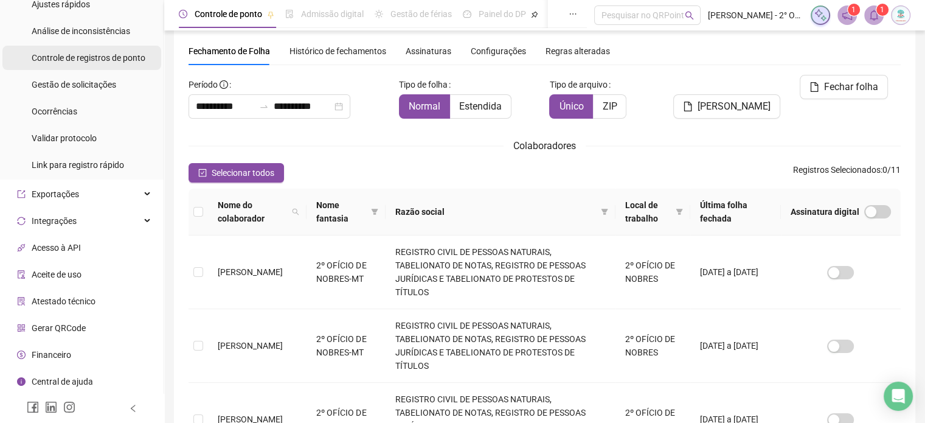
scroll to position [0, 0]
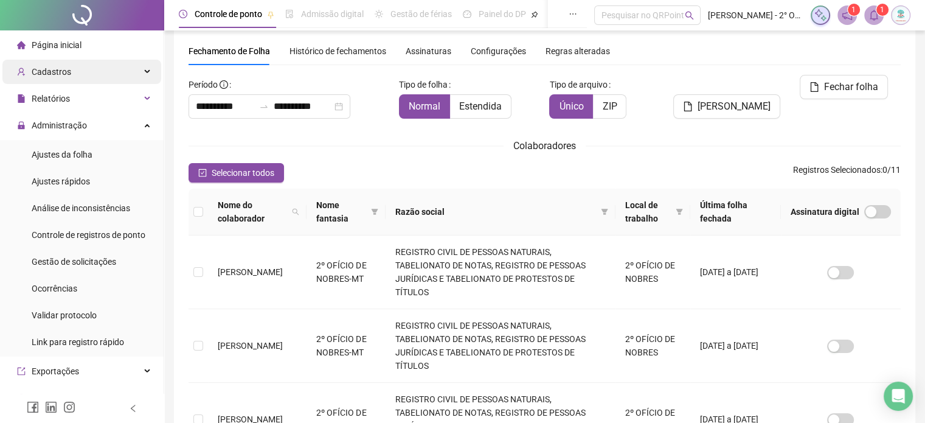
click at [80, 72] on div "Cadastros" at bounding box center [81, 72] width 159 height 24
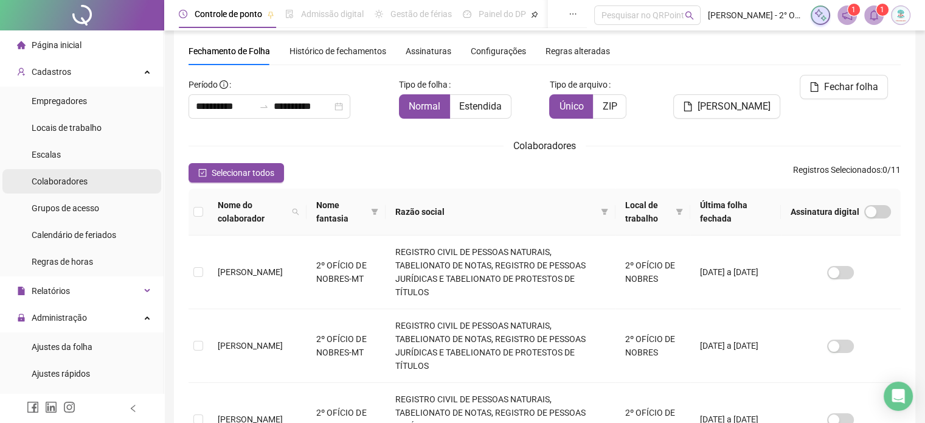
click at [56, 185] on span "Colaboradores" at bounding box center [60, 181] width 56 height 10
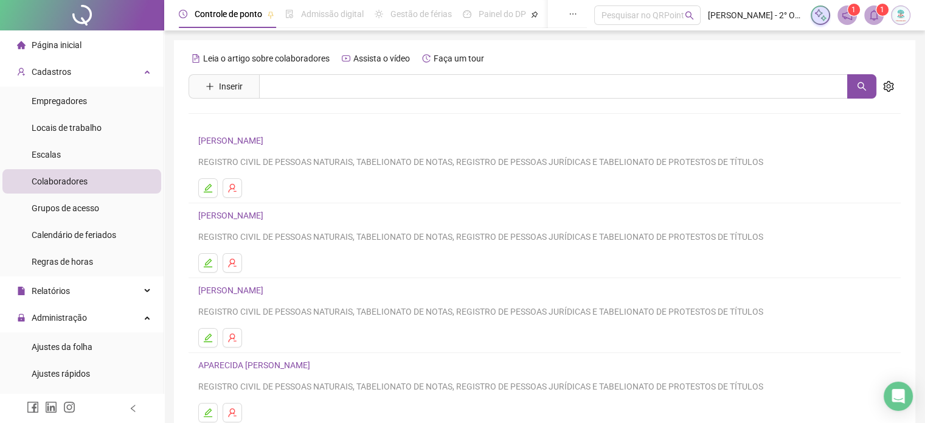
scroll to position [101, 0]
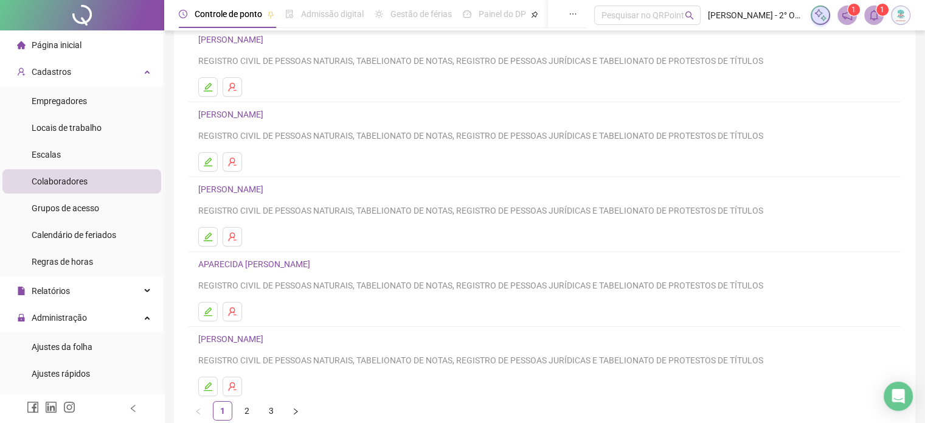
click at [286, 266] on link "APARECIDA BENEDITA DOS SANTOS" at bounding box center [256, 264] width 116 height 10
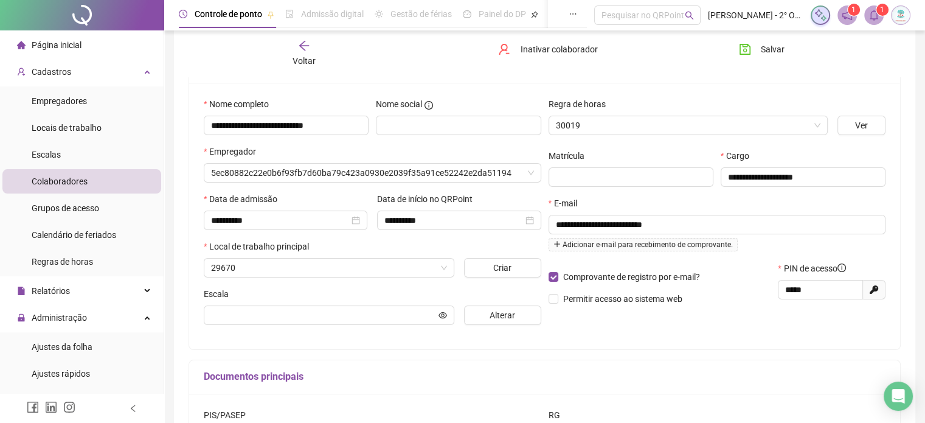
scroll to position [107, 0]
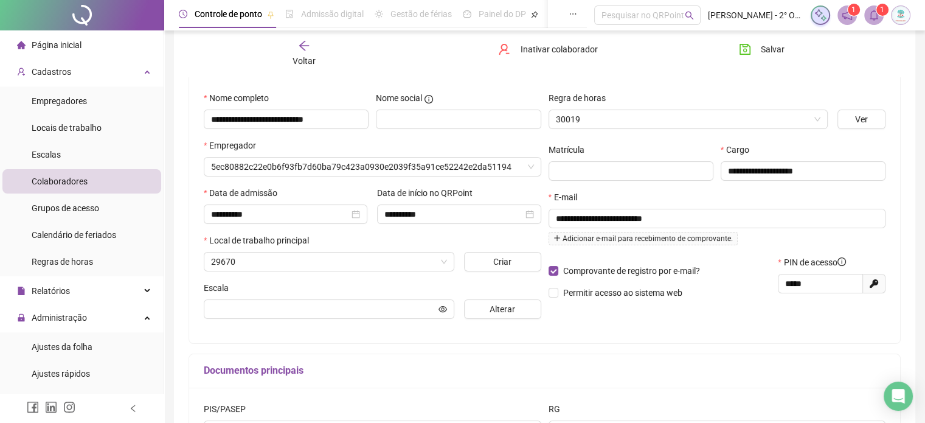
type input "**********"
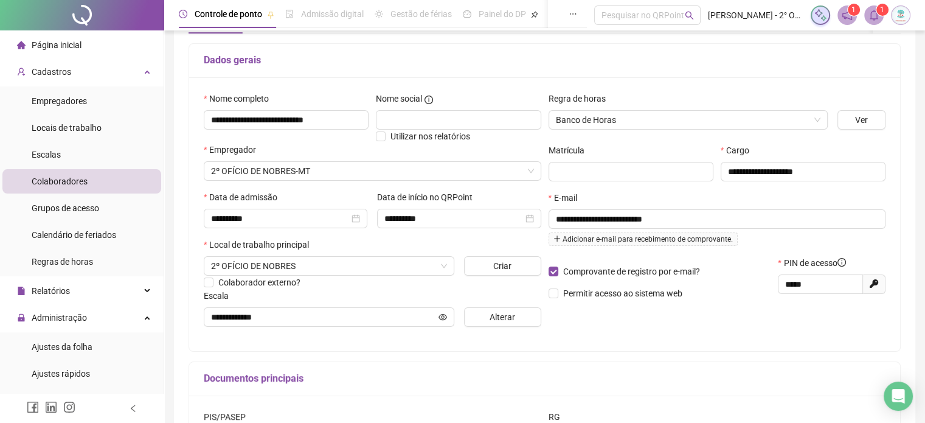
scroll to position [6, 0]
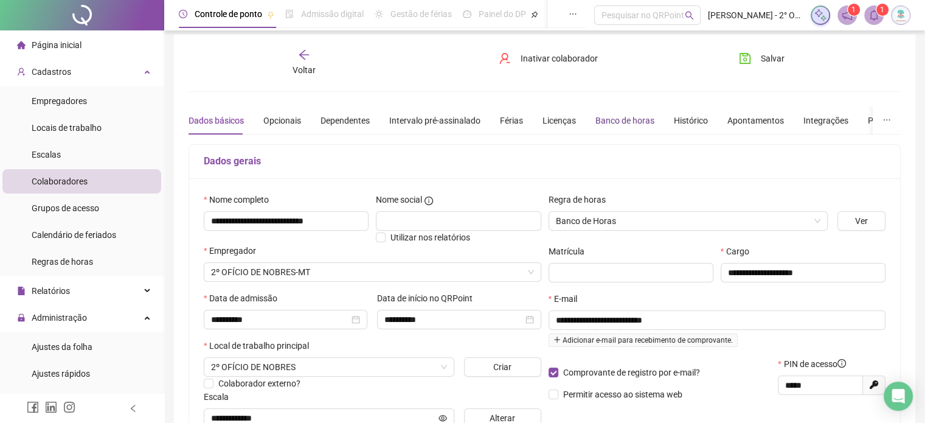
click at [628, 122] on div "Banco de horas" at bounding box center [624, 120] width 59 height 13
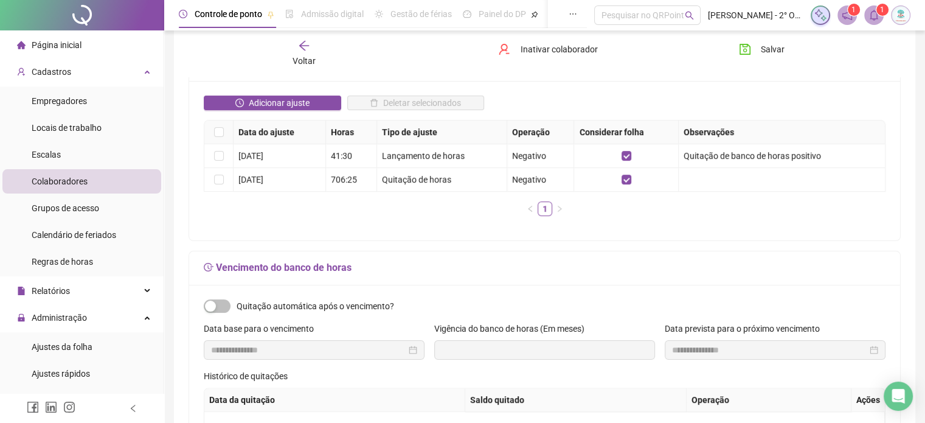
scroll to position [0, 0]
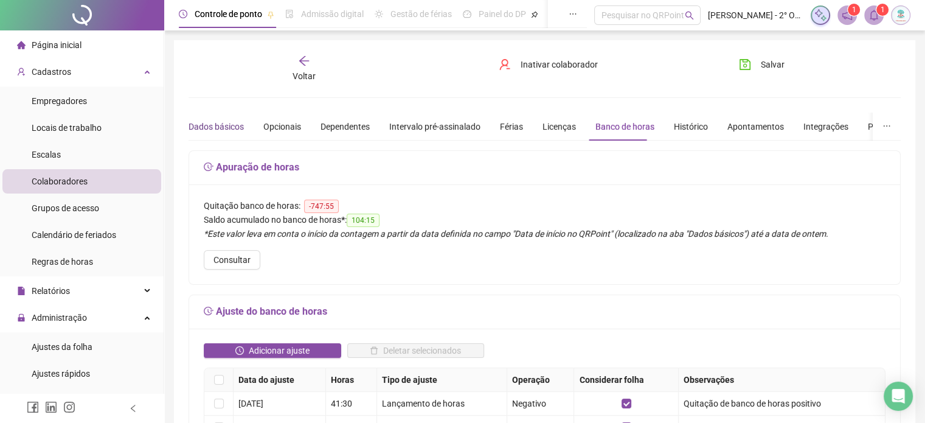
click at [199, 131] on div "Dados básicos" at bounding box center [216, 126] width 55 height 13
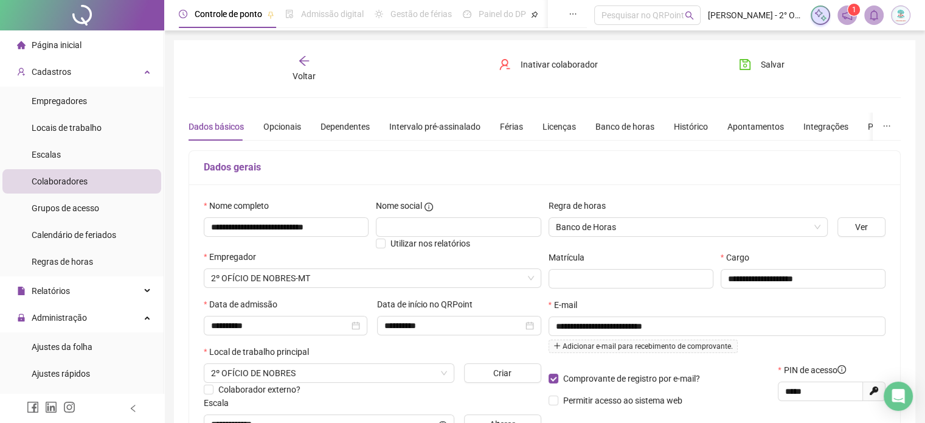
click at [68, 185] on span "Colaboradores" at bounding box center [60, 181] width 56 height 10
click at [68, 184] on span "Colaboradores" at bounding box center [60, 181] width 56 height 10
click at [305, 63] on icon "arrow-left" at bounding box center [304, 61] width 12 height 12
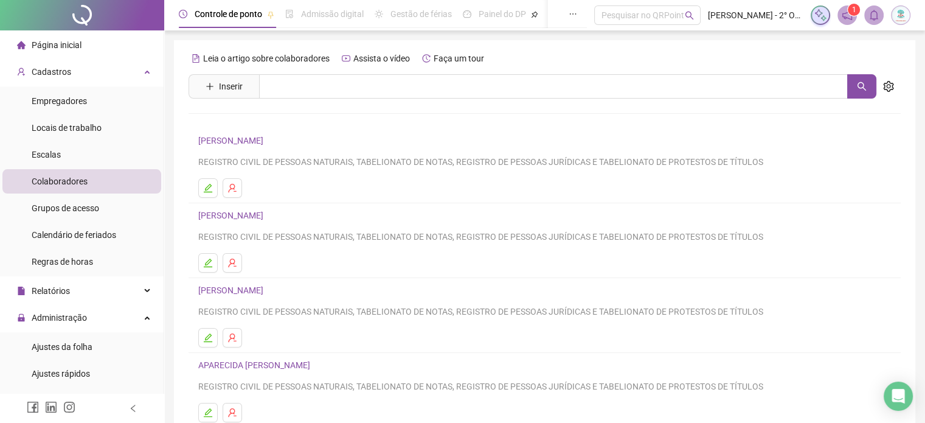
click at [256, 140] on link "ADRIANE APARECIDA SOUZA COELLI" at bounding box center [232, 141] width 69 height 10
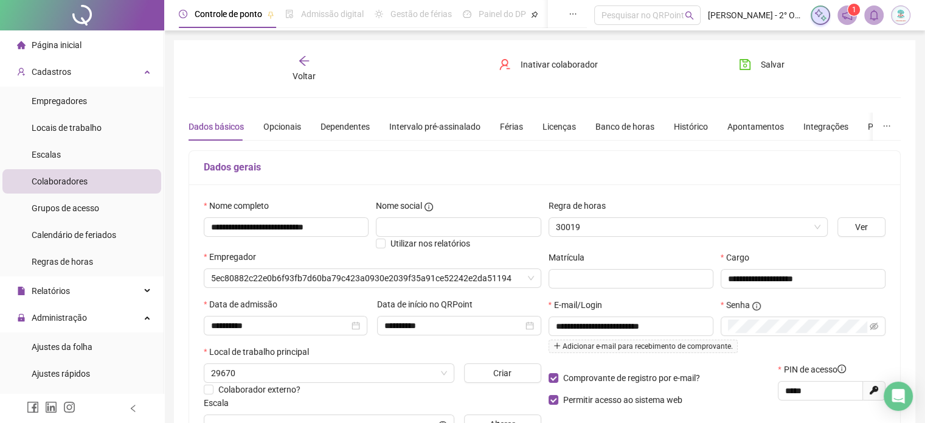
type input "**********"
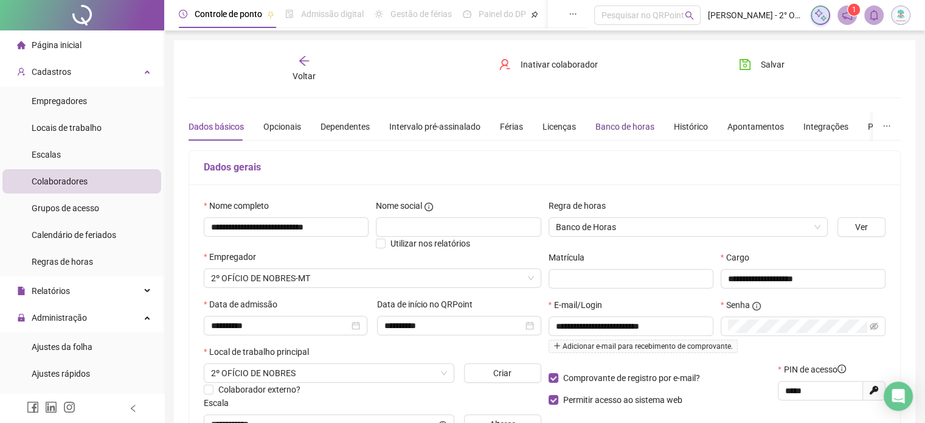
click at [623, 128] on div "Banco de horas" at bounding box center [624, 126] width 59 height 13
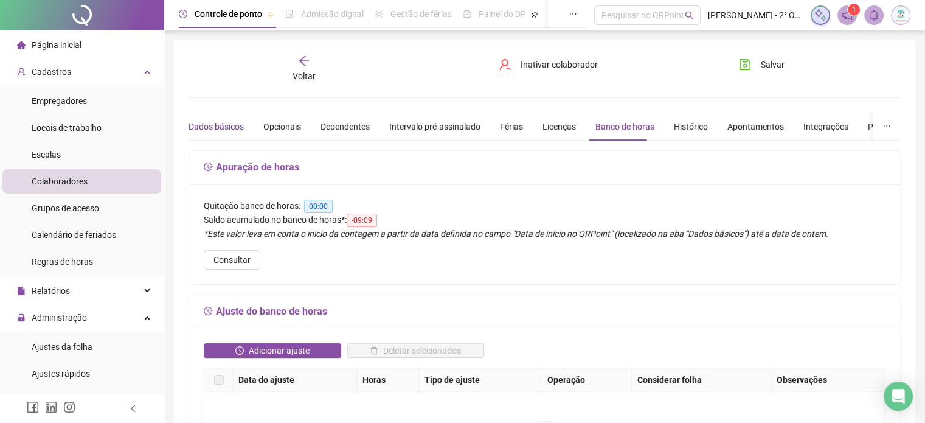
click at [230, 121] on div "Dados básicos" at bounding box center [216, 126] width 55 height 13
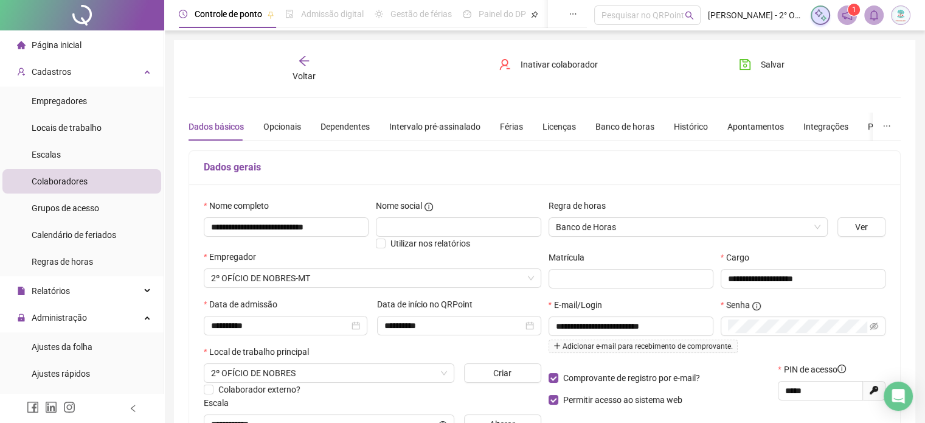
click at [310, 71] on span "Voltar" at bounding box center [304, 76] width 23 height 10
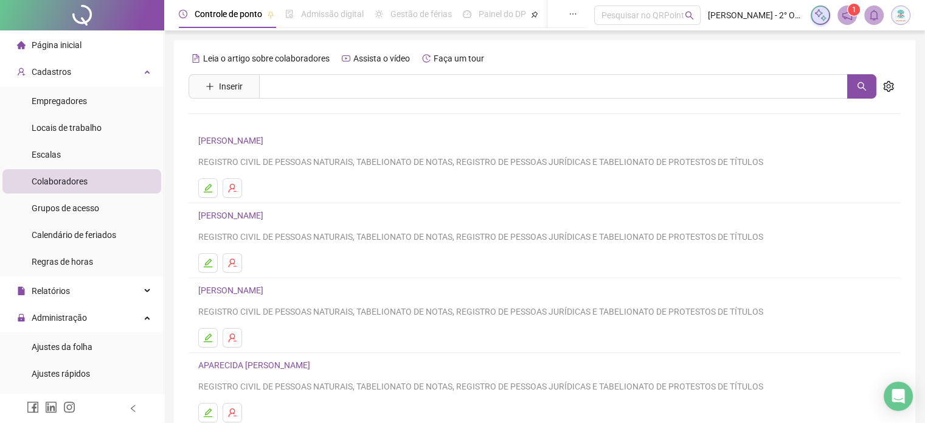
scroll to position [165, 0]
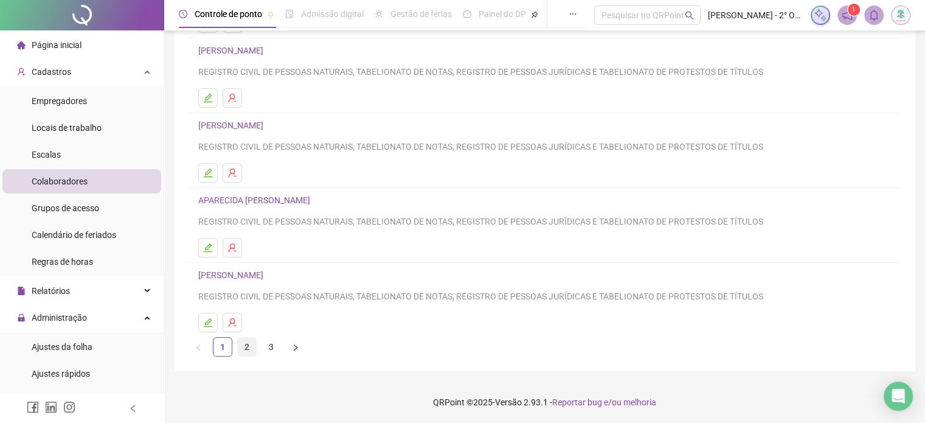
click at [240, 344] on link "2" at bounding box center [247, 347] width 18 height 18
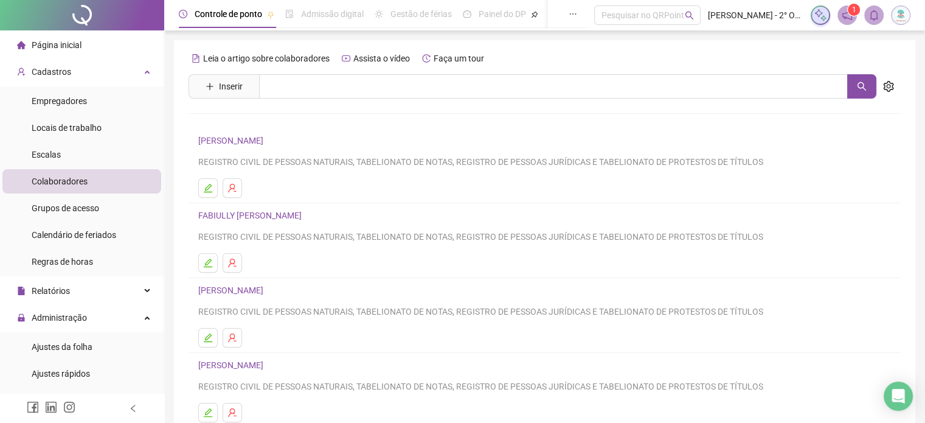
click at [265, 215] on link "FABIULLY NATALINI MIRANDA COSTA" at bounding box center [251, 215] width 107 height 10
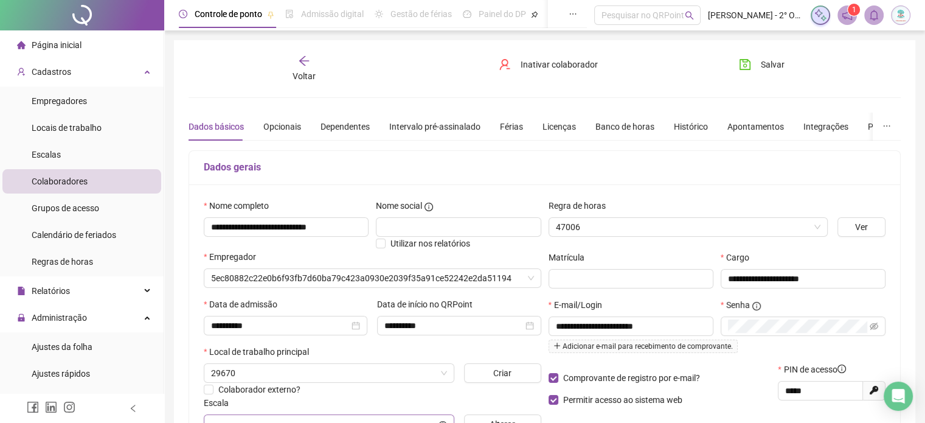
scroll to position [101, 0]
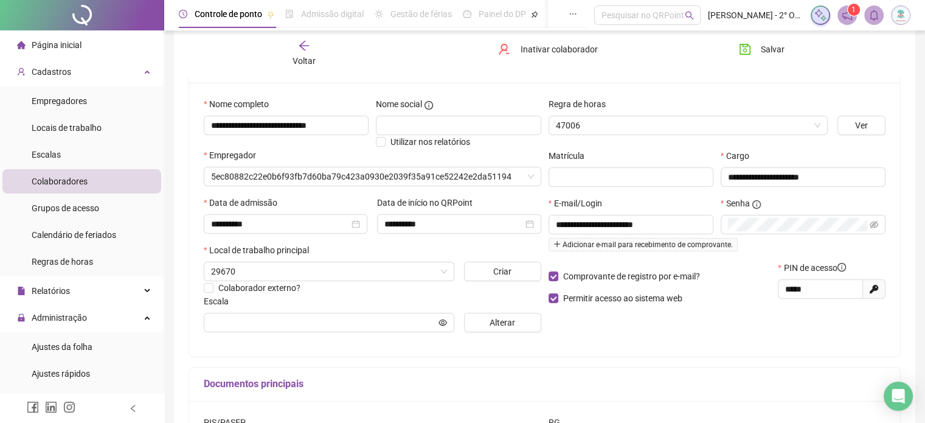
type input "**********"
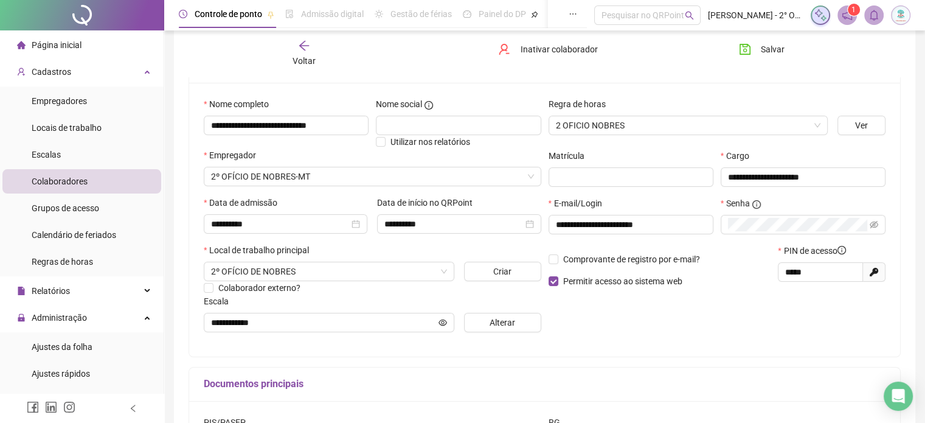
click at [600, 323] on div "**********" at bounding box center [717, 219] width 345 height 244
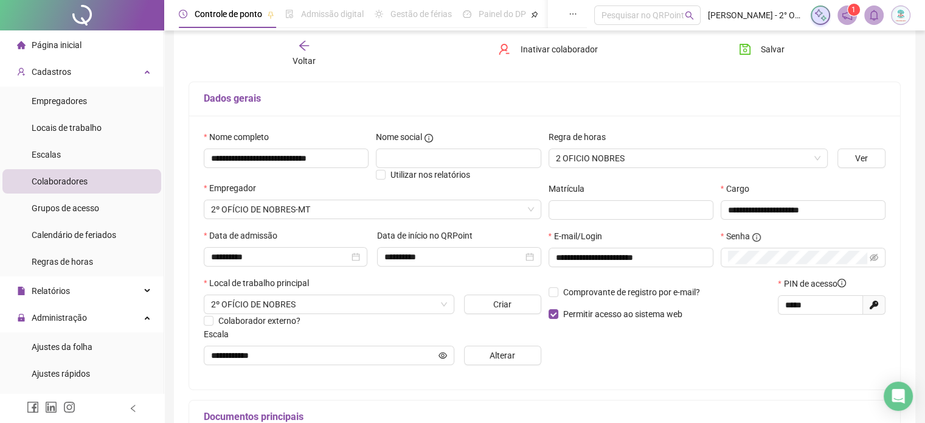
scroll to position [0, 0]
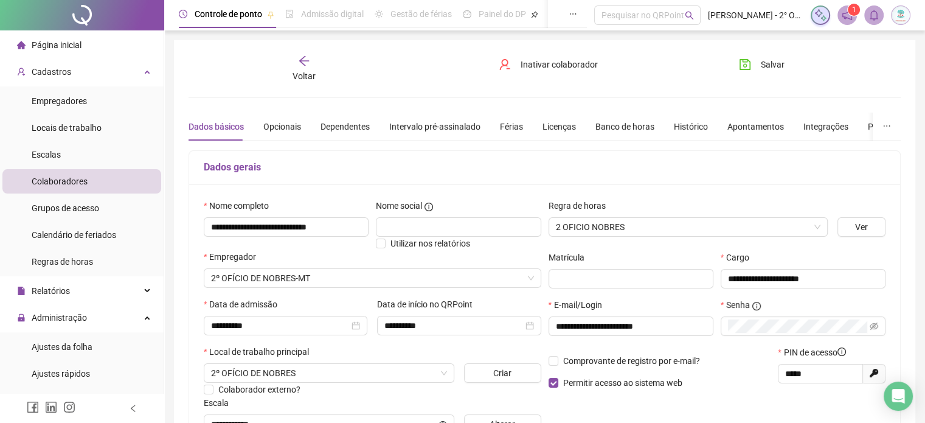
click at [310, 74] on span "Voltar" at bounding box center [304, 76] width 23 height 10
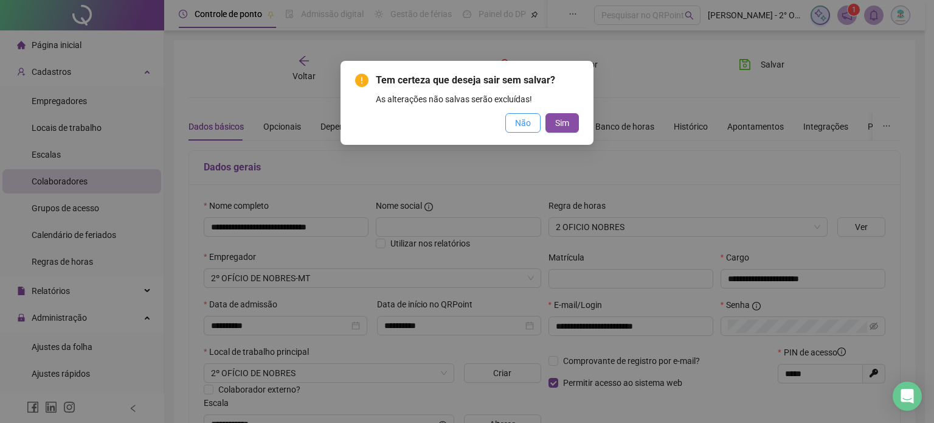
click at [523, 124] on span "Não" at bounding box center [523, 122] width 16 height 13
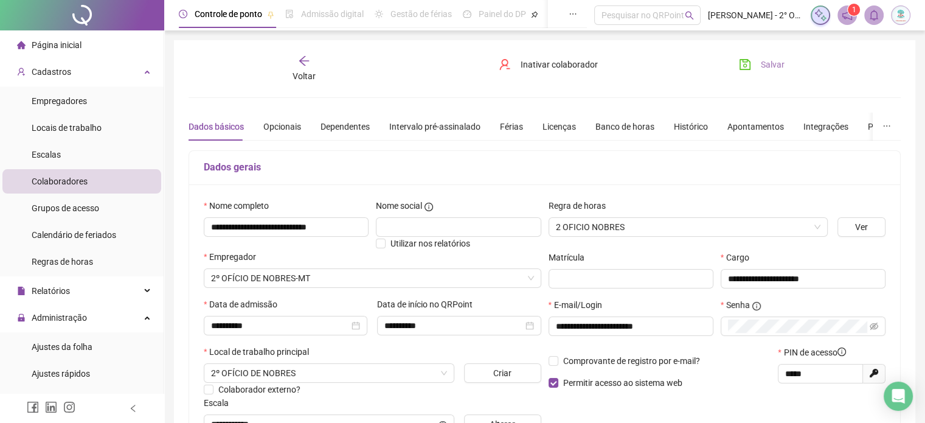
click at [778, 65] on span "Salvar" at bounding box center [773, 64] width 24 height 13
click at [308, 71] on span "Voltar" at bounding box center [304, 76] width 23 height 10
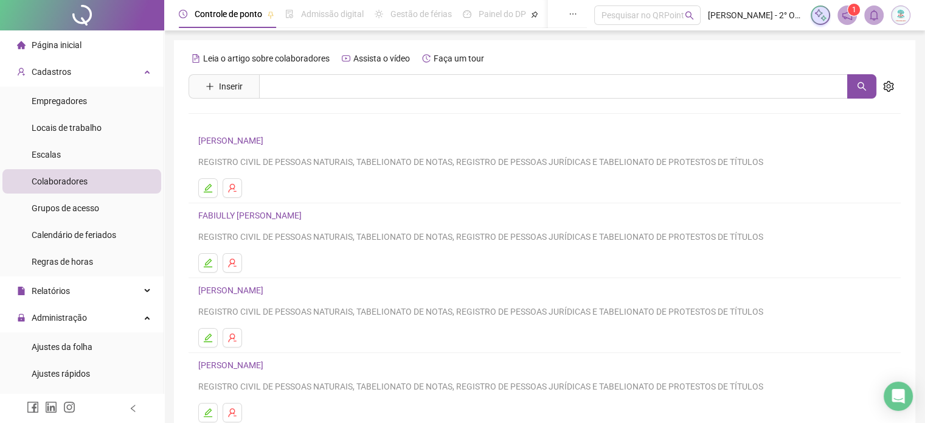
click at [66, 43] on span "Página inicial" at bounding box center [57, 45] width 50 height 10
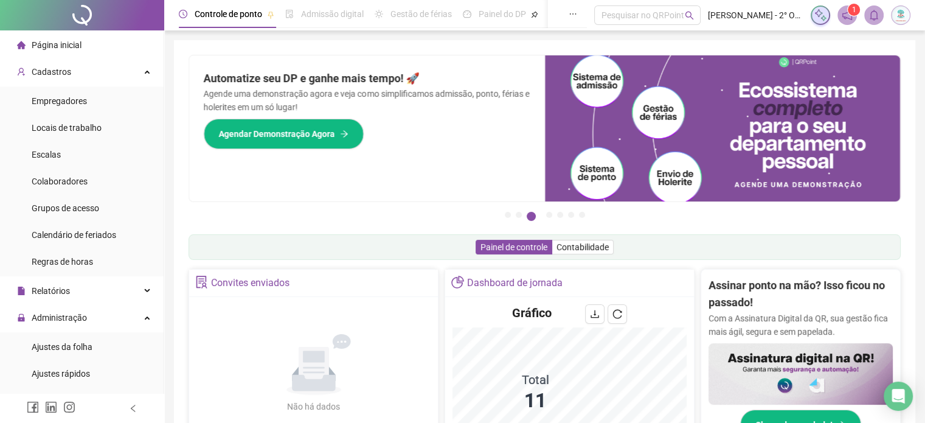
scroll to position [203, 0]
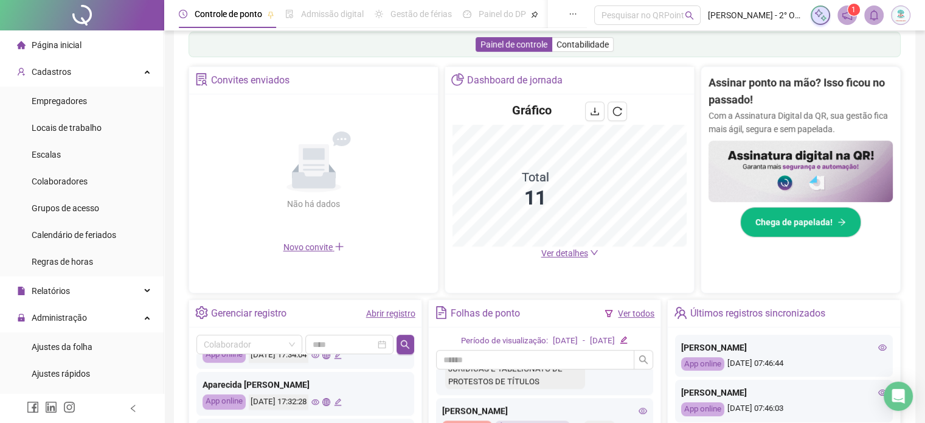
click at [589, 259] on div "Gráfico Total 11 Ver detalhes" at bounding box center [569, 180] width 249 height 173
click at [592, 250] on icon "down" at bounding box center [594, 252] width 9 height 9
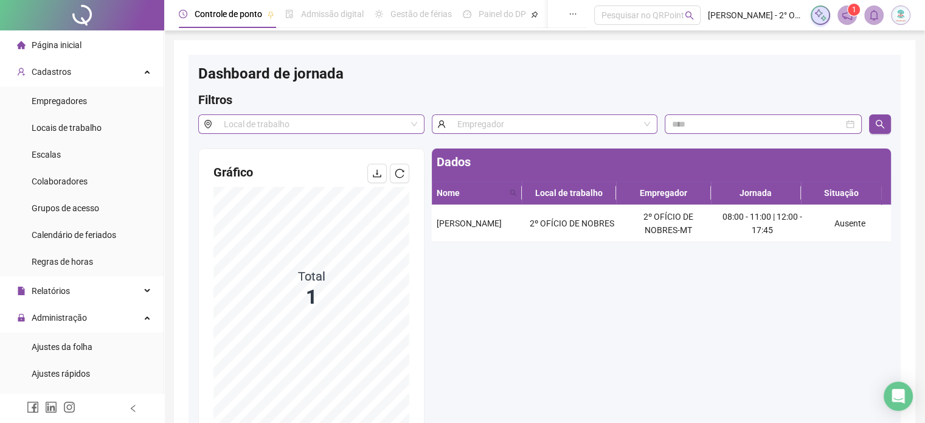
click at [35, 52] on div "Página inicial" at bounding box center [49, 45] width 64 height 24
